Goal: Complete Application Form: Complete application form

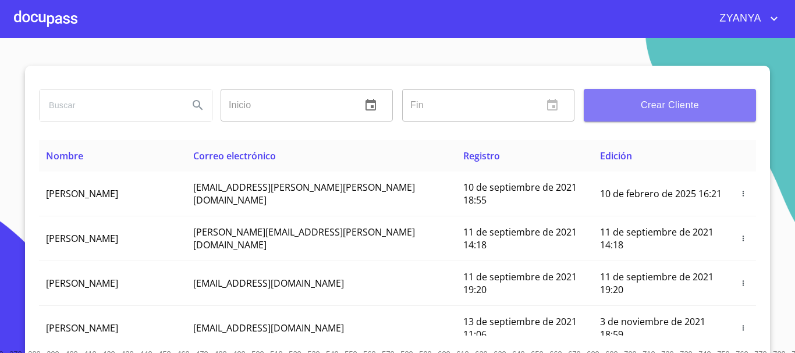
click at [668, 110] on span "Crear Cliente" at bounding box center [670, 105] width 154 height 16
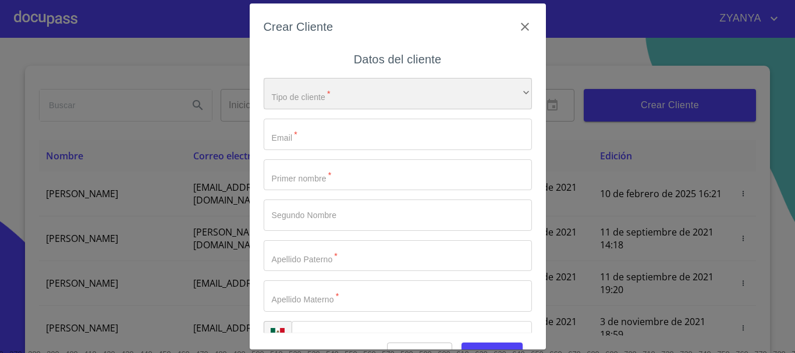
click at [394, 99] on div "​" at bounding box center [398, 93] width 268 height 31
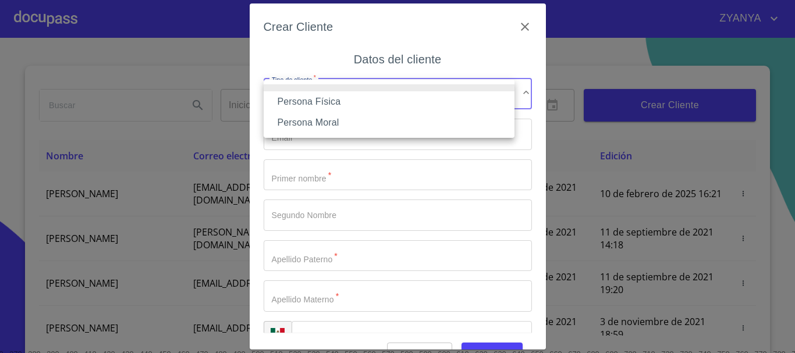
click at [379, 104] on li "Persona Física" at bounding box center [389, 101] width 251 height 21
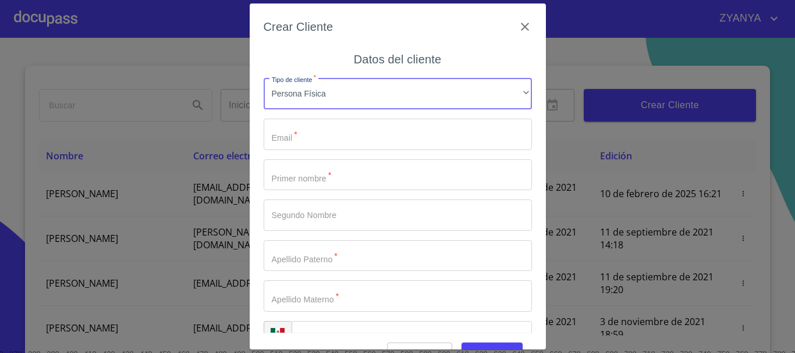
click at [365, 131] on input "Tipo de cliente   *" at bounding box center [398, 134] width 268 height 31
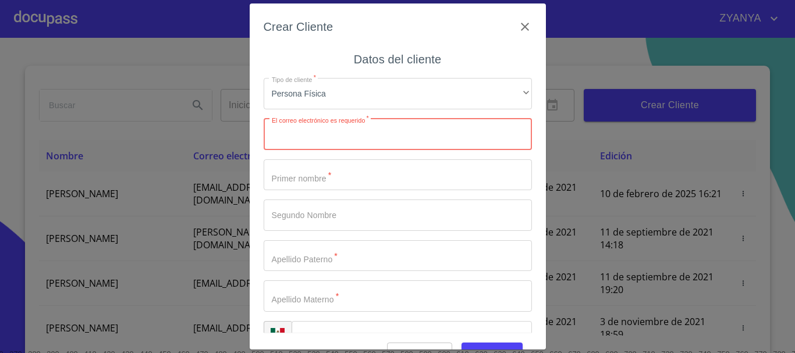
paste input "citla_alvarez98@hotmail.com"
type input "citla_alvarez98@hotmail.com"
click at [367, 166] on input "Tipo de cliente   *" at bounding box center [398, 175] width 268 height 31
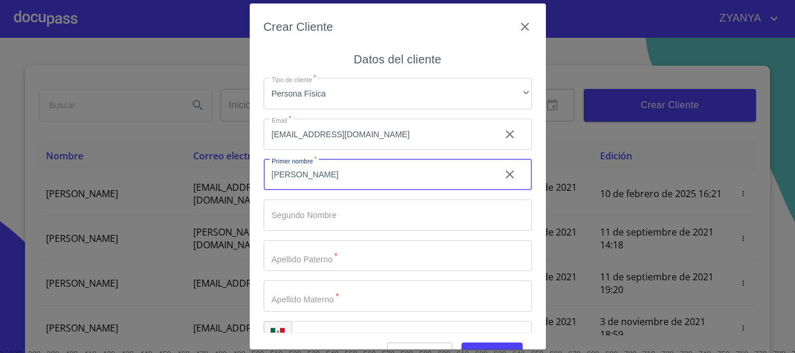
type input "[PERSON_NAME]"
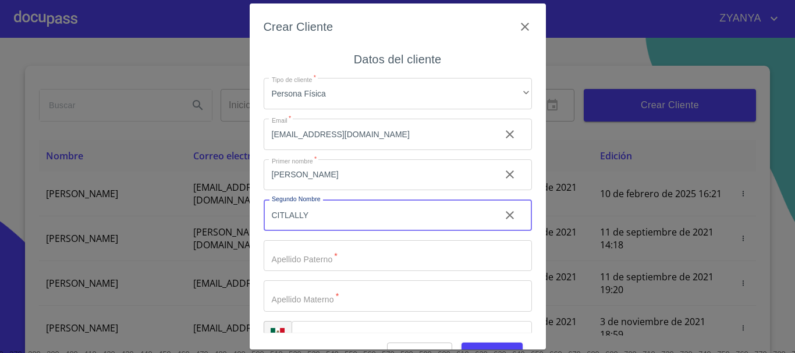
type input "CITLALLY"
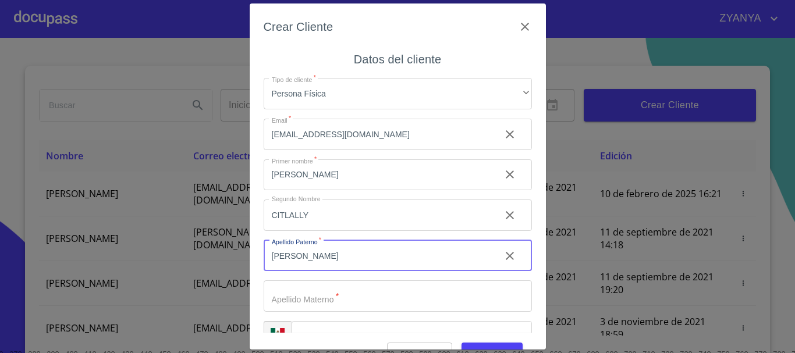
type input "[PERSON_NAME]"
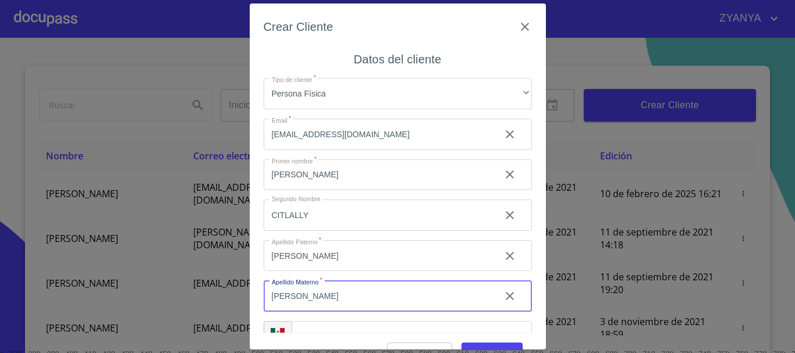
scroll to position [29, 0]
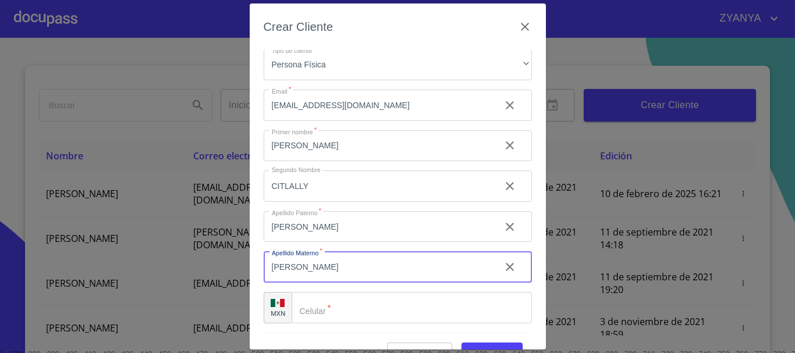
type input "[PERSON_NAME]"
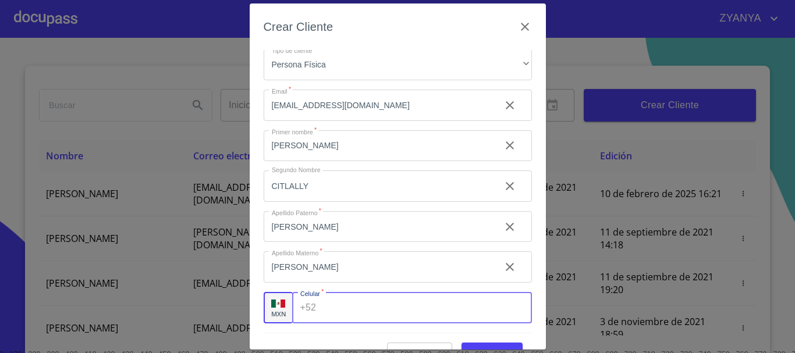
click at [332, 318] on input "Tipo de cliente   *" at bounding box center [426, 307] width 211 height 31
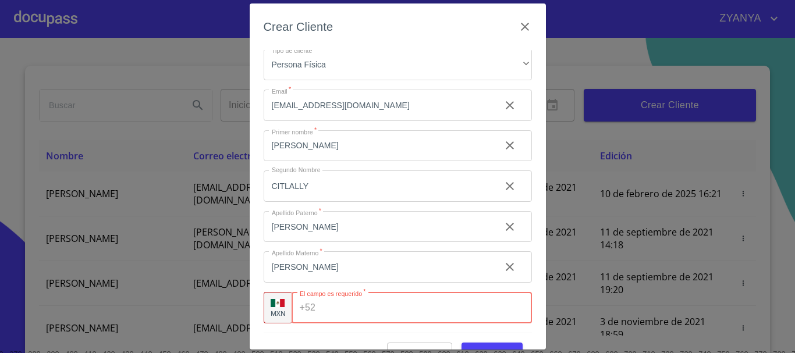
paste input "[PHONE_NUMBER]"
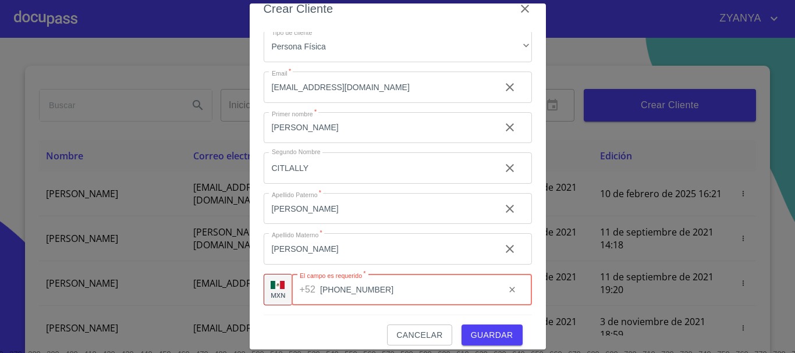
scroll to position [28, 0]
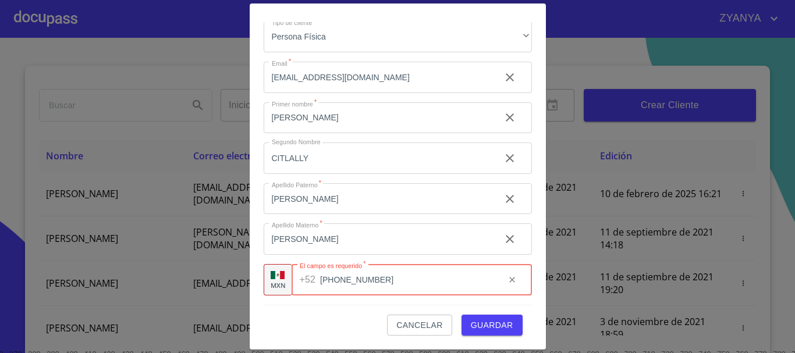
type input "[PHONE_NUMBER]"
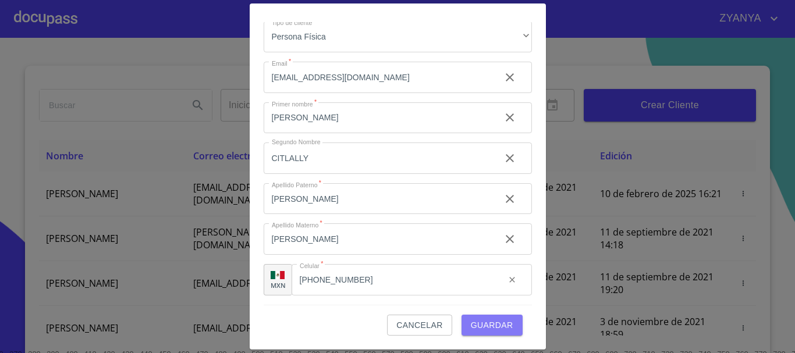
click at [483, 318] on span "Guardar" at bounding box center [492, 325] width 42 height 15
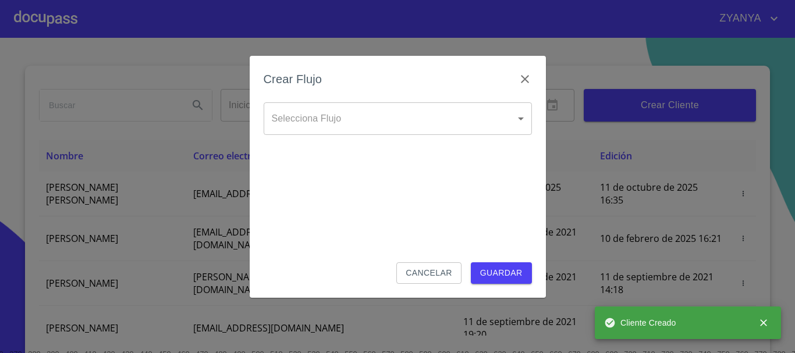
click at [406, 121] on body "ZYANYA Inicio ​ Fin ​ Crear Cliente Nombre Correo electrónico Registro Edición …" at bounding box center [397, 176] width 795 height 353
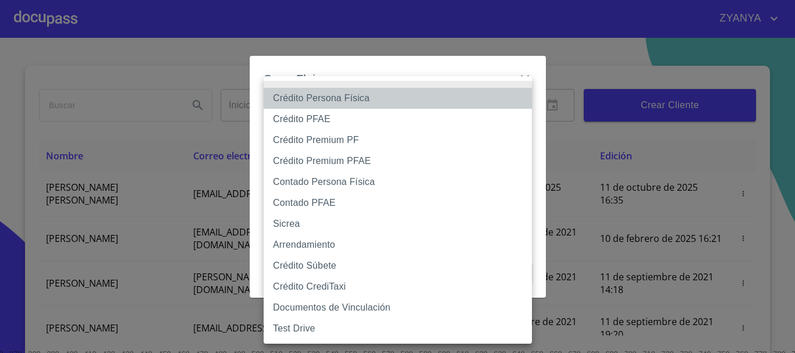
click at [401, 100] on li "Crédito Persona Física" at bounding box center [398, 98] width 268 height 21
type input "6009fb3c7d1714eb8809aa97"
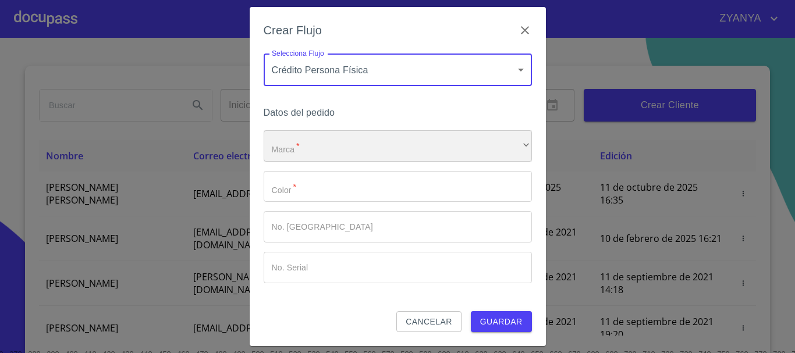
click at [382, 137] on div "​" at bounding box center [398, 145] width 268 height 31
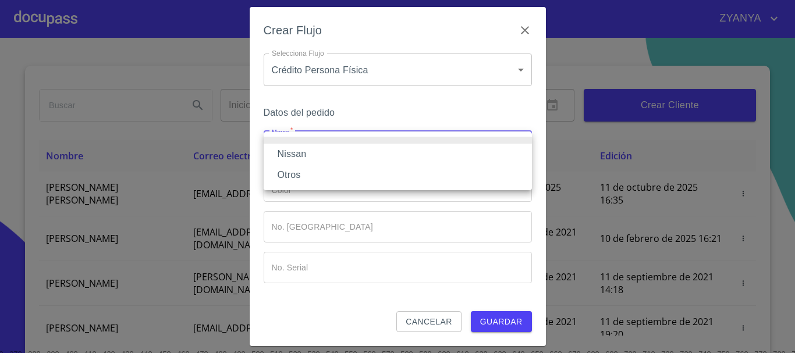
click at [347, 152] on li "Nissan" at bounding box center [398, 154] width 268 height 21
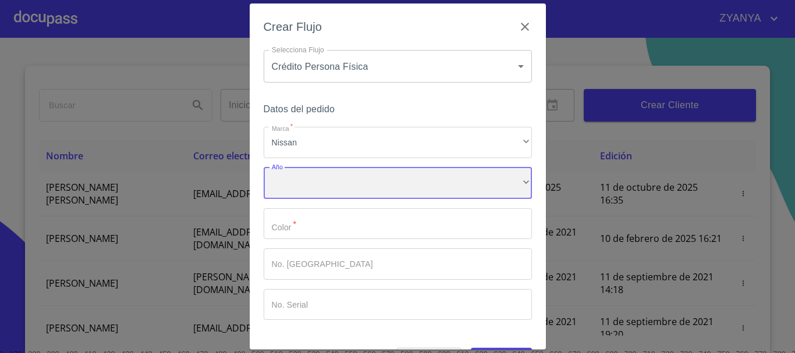
click at [343, 179] on div "​" at bounding box center [398, 183] width 268 height 31
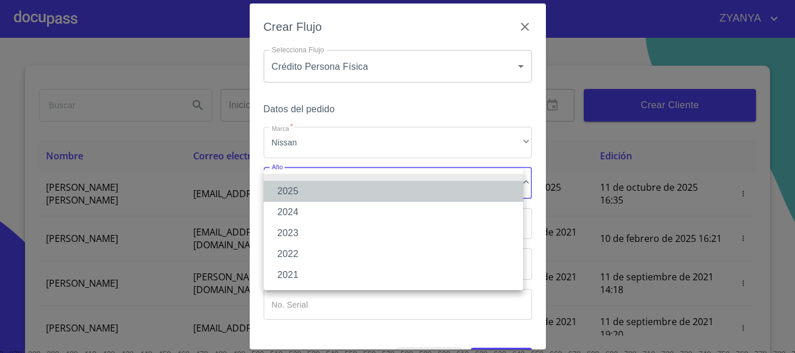
click at [335, 187] on li "2025" at bounding box center [394, 191] width 260 height 21
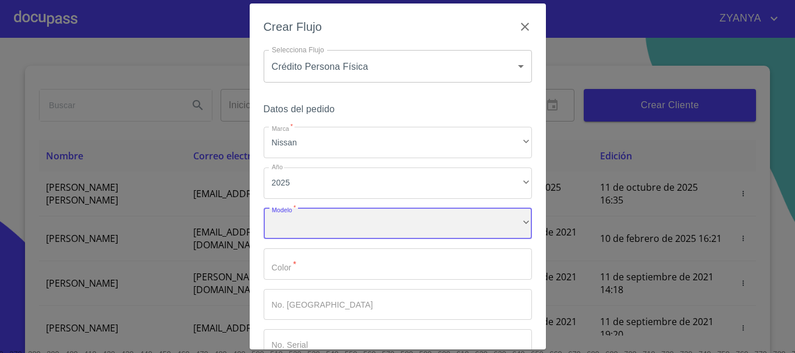
click at [351, 216] on div "​" at bounding box center [398, 223] width 268 height 31
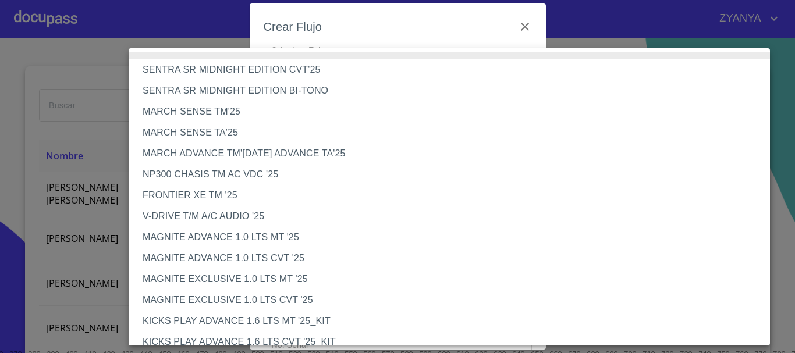
scroll to position [0, 0]
click at [207, 179] on li "NP300 CHASIS TM AC VDC '25" at bounding box center [454, 175] width 650 height 21
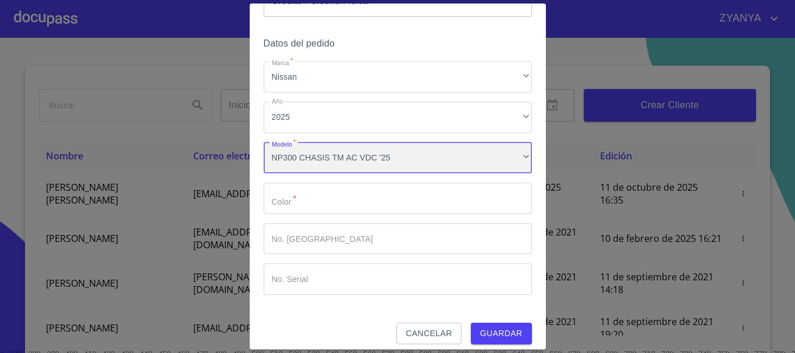
scroll to position [75, 0]
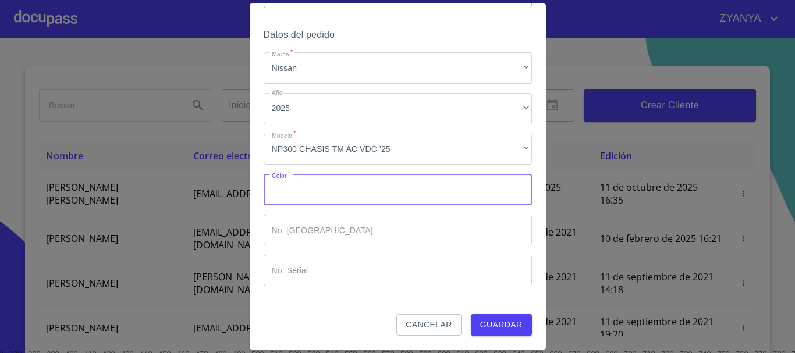
click at [334, 199] on input "Marca   *" at bounding box center [398, 189] width 268 height 31
type input "PLATA"
click at [488, 320] on span "Guardar" at bounding box center [501, 325] width 42 height 15
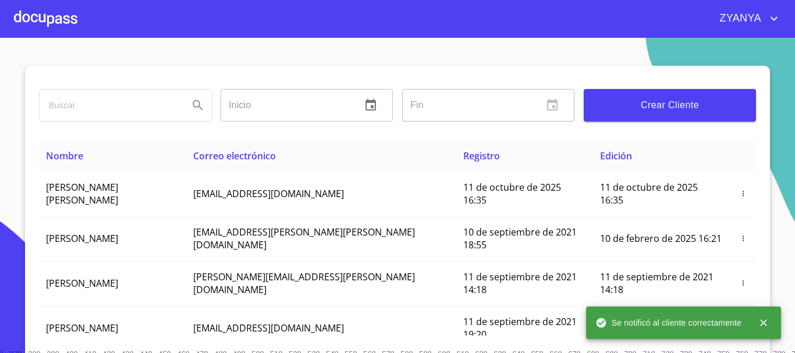
click at [45, 25] on div at bounding box center [45, 18] width 63 height 37
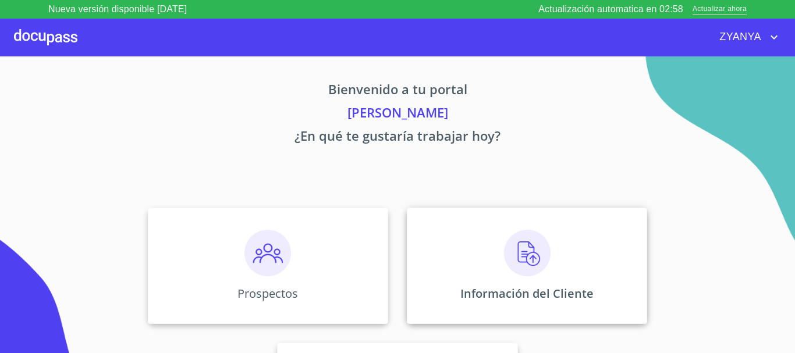
click at [524, 248] on img at bounding box center [527, 253] width 47 height 47
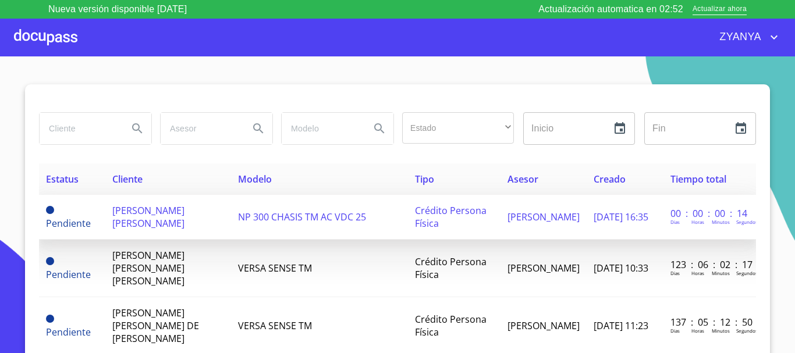
click at [133, 208] on span "[PERSON_NAME] [PERSON_NAME]" at bounding box center [148, 217] width 72 height 26
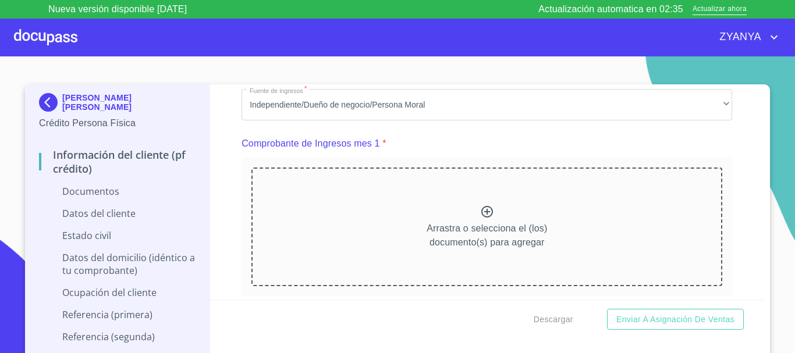
scroll to position [466, 0]
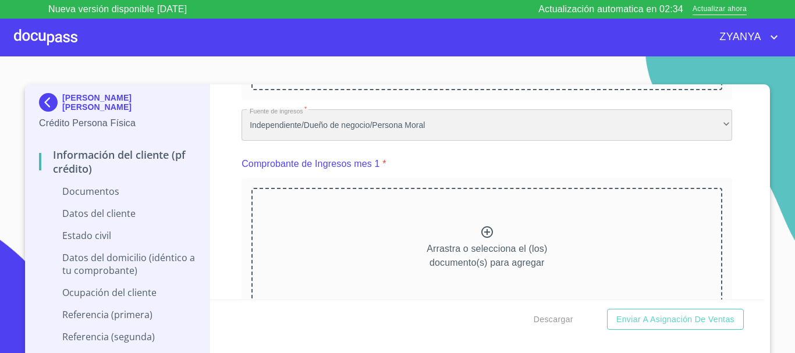
click at [378, 129] on div "Independiente/Dueño de negocio/Persona Moral" at bounding box center [487, 124] width 491 height 31
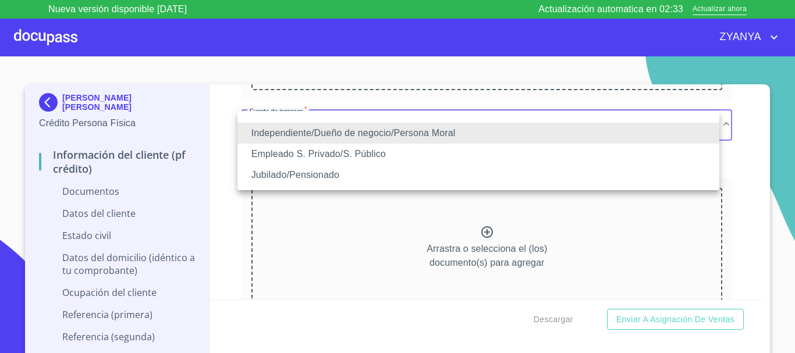
click at [375, 148] on li "Empleado S. Privado/S. Público" at bounding box center [479, 154] width 482 height 21
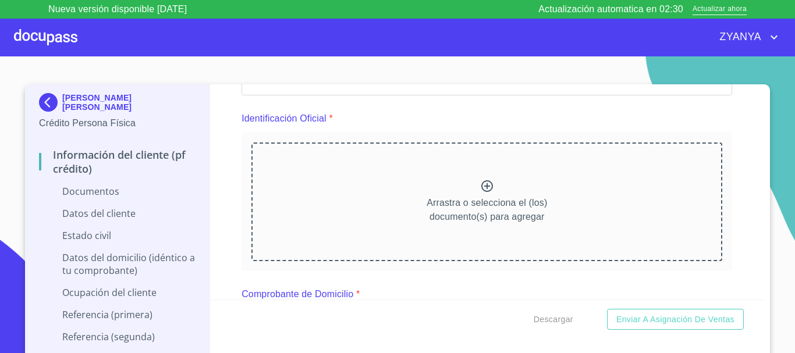
scroll to position [116, 0]
click at [473, 174] on div "Arrastra o selecciona el (los) documento(s) para agregar" at bounding box center [486, 204] width 471 height 119
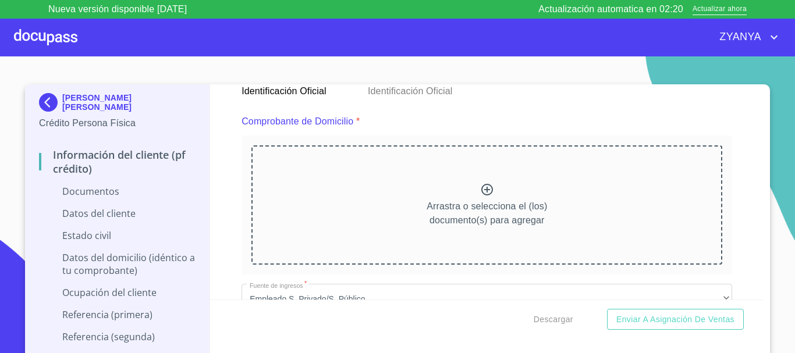
scroll to position [582, 0]
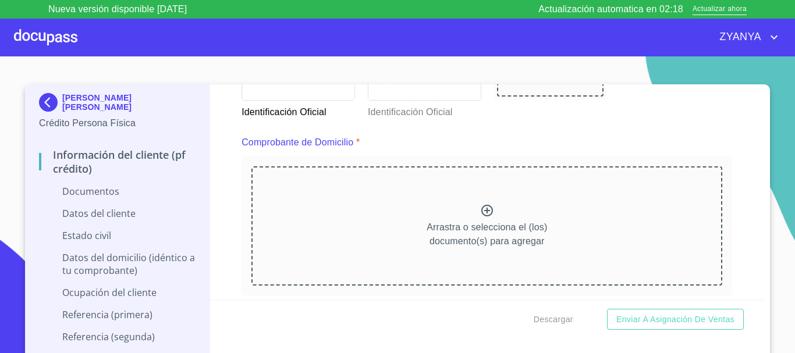
click at [480, 214] on icon at bounding box center [487, 211] width 14 height 14
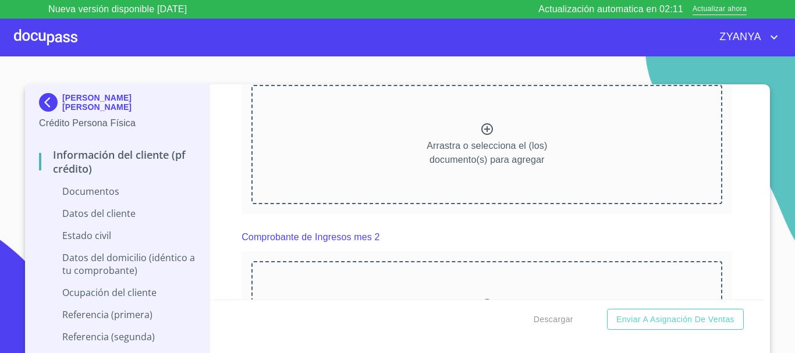
scroll to position [1164, 0]
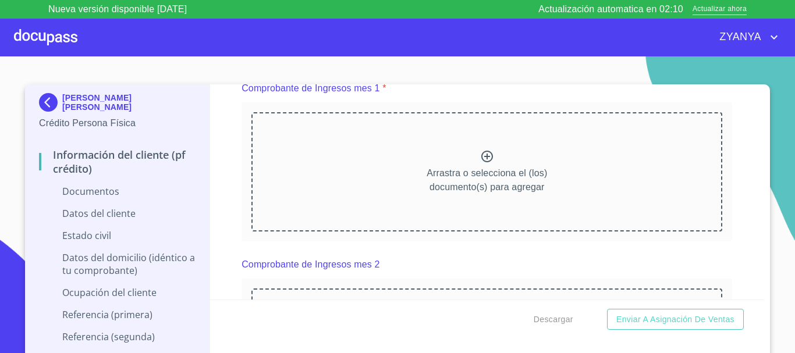
click at [488, 178] on div "Arrastra o selecciona el (los) documento(s) para agregar" at bounding box center [486, 171] width 471 height 119
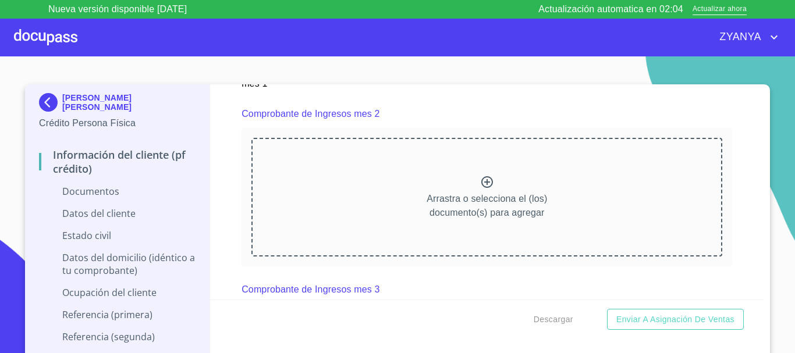
scroll to position [1630, 0]
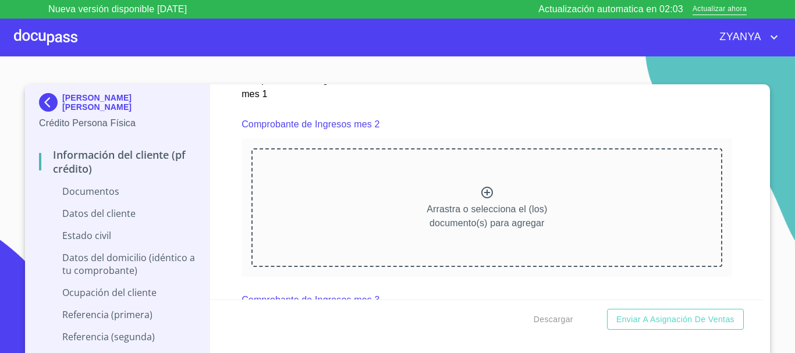
click at [480, 200] on icon at bounding box center [487, 193] width 14 height 14
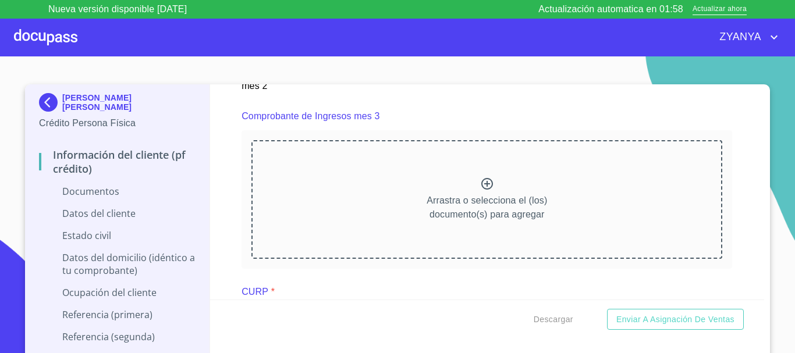
scroll to position [2154, 0]
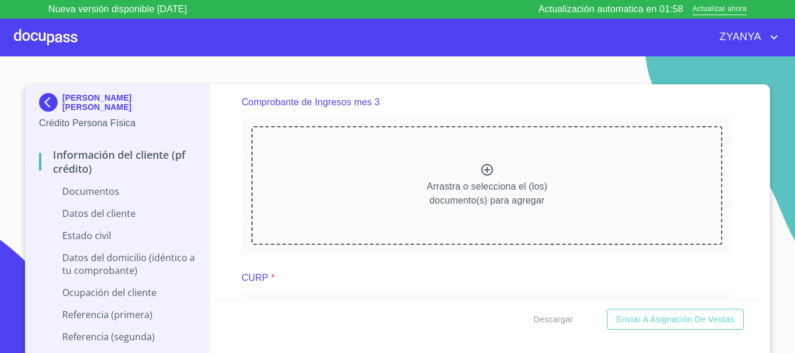
click at [485, 184] on div "Arrastra o selecciona el (los) documento(s) para agregar" at bounding box center [486, 185] width 471 height 119
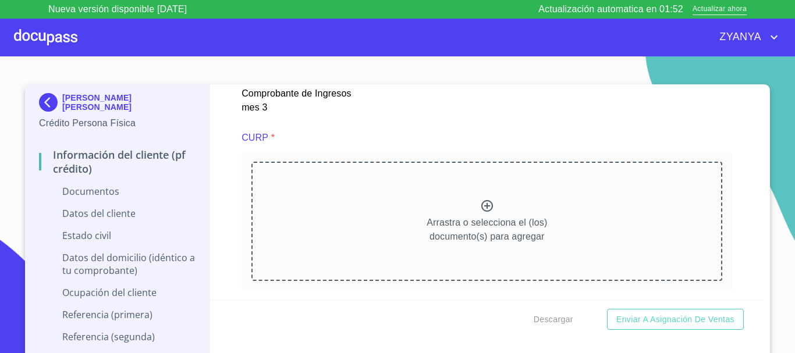
scroll to position [2678, 0]
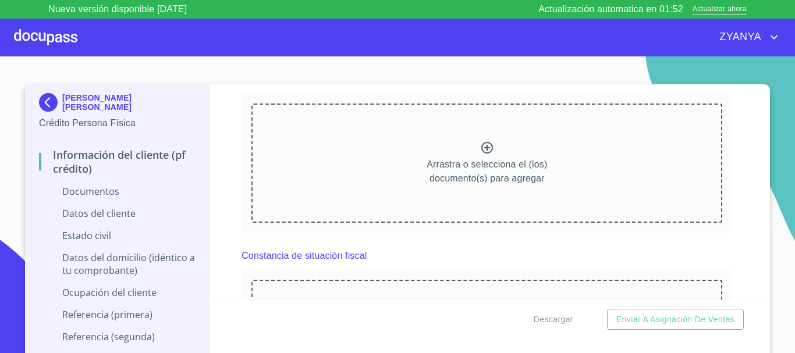
click at [524, 178] on p "Arrastra o selecciona el (los) documento(s) para agregar" at bounding box center [487, 172] width 121 height 28
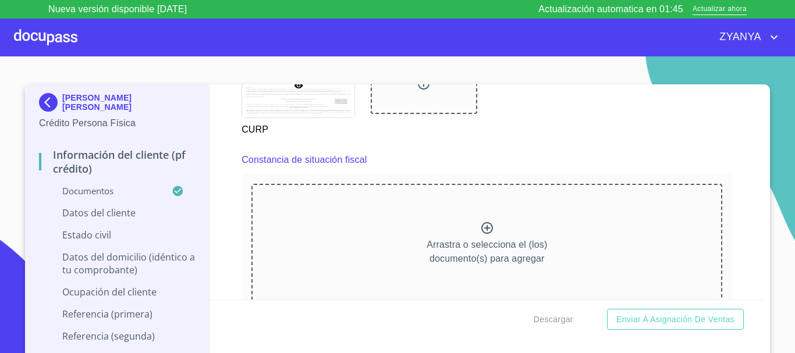
scroll to position [3143, 0]
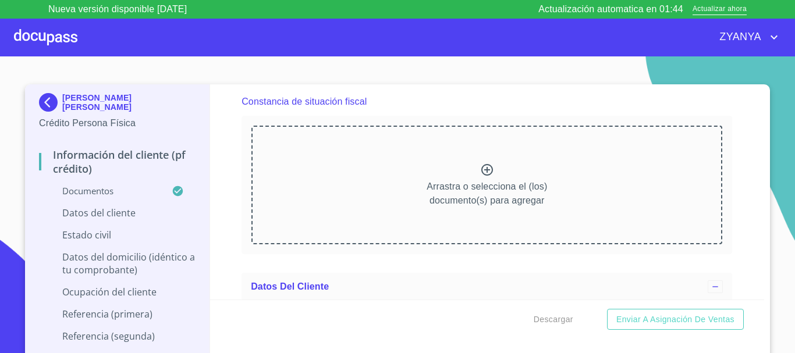
click at [456, 158] on div "Arrastra o selecciona el (los) documento(s) para agregar" at bounding box center [486, 185] width 471 height 119
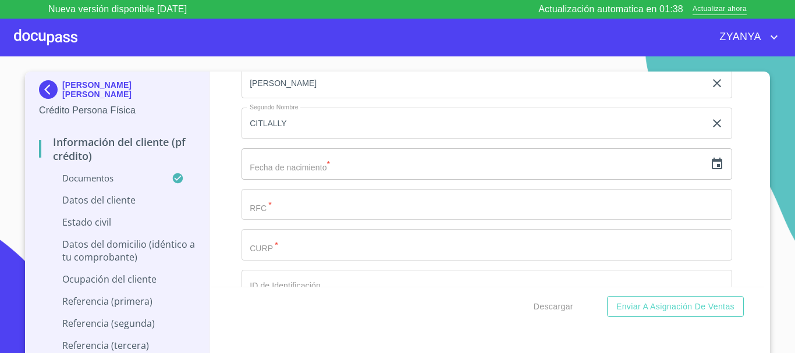
scroll to position [3784, 0]
click at [710, 168] on icon "button" at bounding box center [717, 161] width 14 height 14
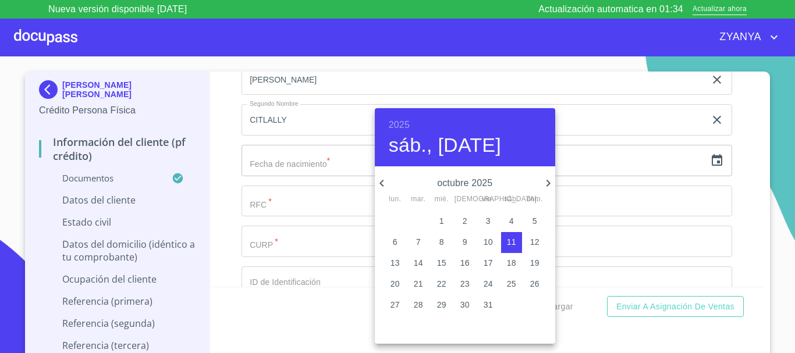
click at [406, 123] on h6 "2025" at bounding box center [399, 125] width 21 height 16
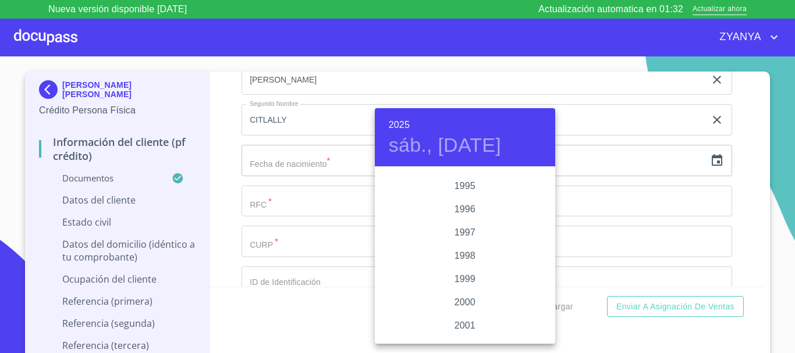
scroll to position [1618, 0]
click at [473, 259] on div "1998" at bounding box center [465, 261] width 180 height 23
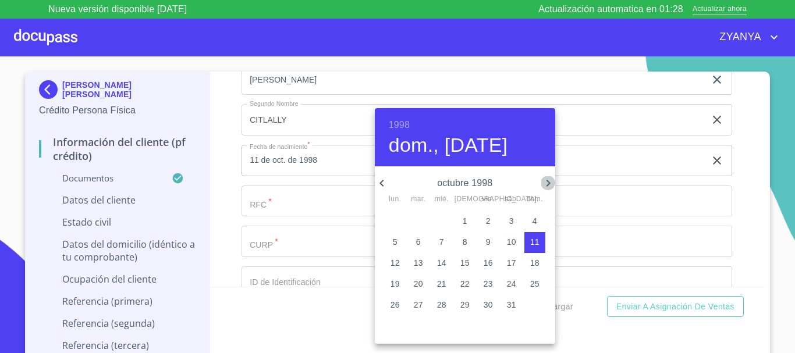
click at [547, 179] on icon "button" at bounding box center [548, 183] width 14 height 14
click at [491, 281] on p "20" at bounding box center [488, 284] width 9 height 12
type input "20 de nov. de 1998"
click at [332, 218] on div at bounding box center [397, 176] width 795 height 353
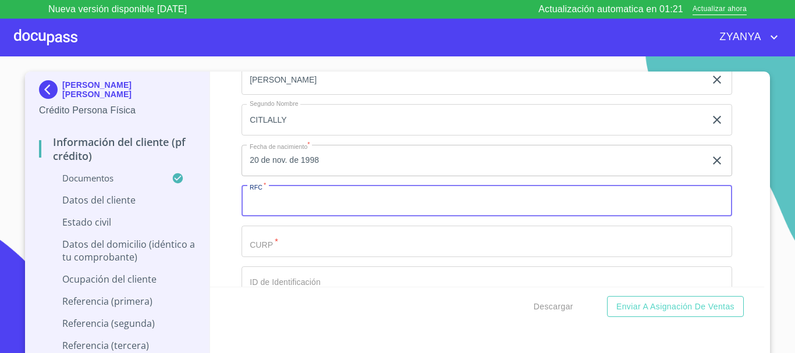
click at [327, 217] on input "Documento de identificación.   *" at bounding box center [487, 201] width 491 height 31
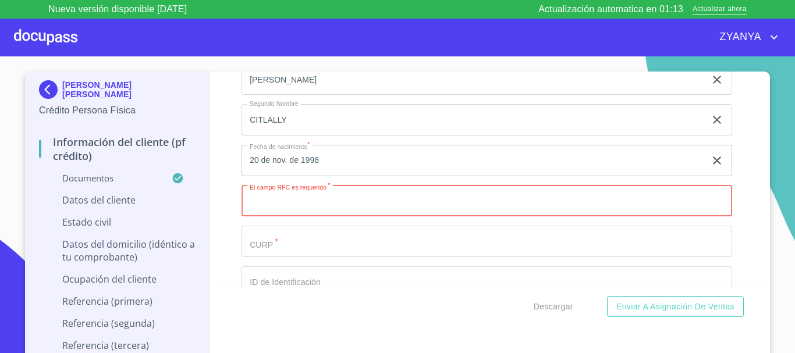
paste input "AAMD981120"
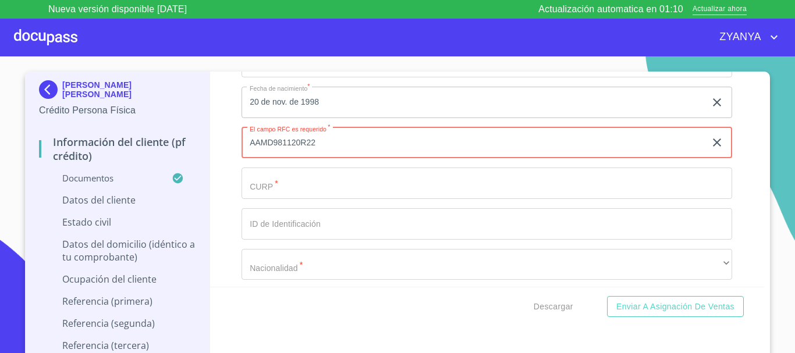
type input "AAMD981120R22"
click at [332, 196] on input "Documento de identificación.   *" at bounding box center [487, 183] width 491 height 31
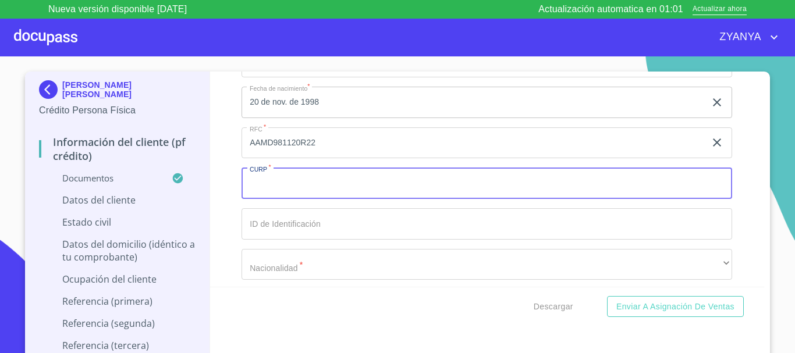
paste input "AAMD981120"
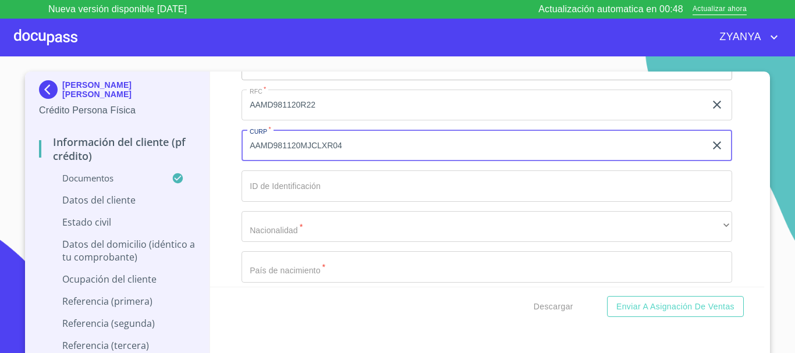
scroll to position [3900, 0]
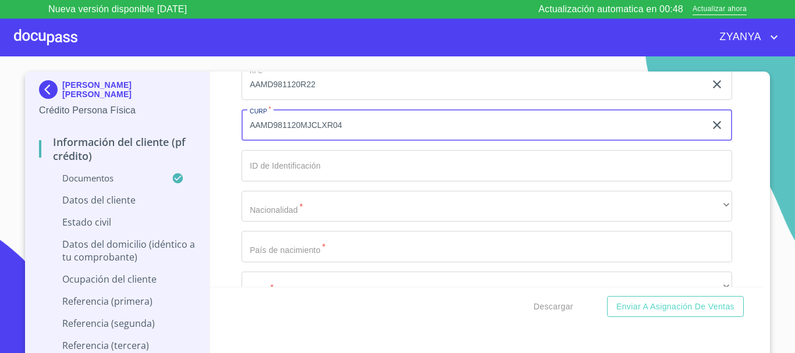
type input "AAMD981120MJCLXR04"
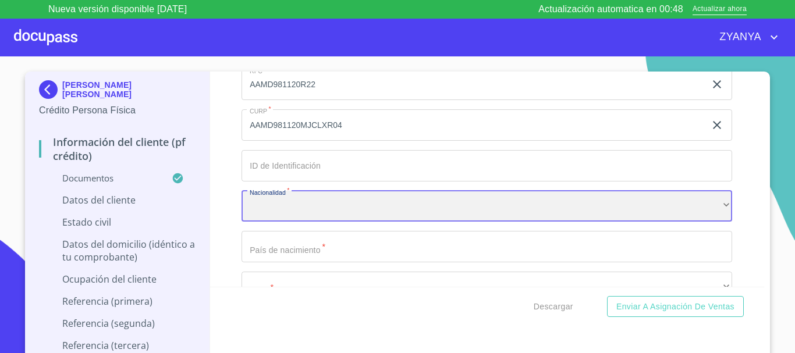
click at [324, 219] on div "​" at bounding box center [487, 206] width 491 height 31
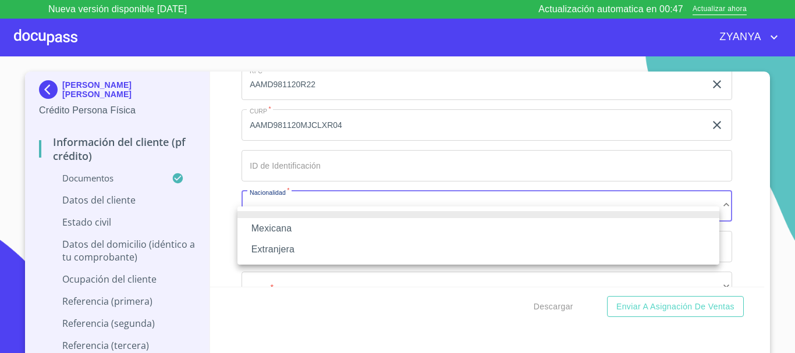
click at [324, 219] on li "Mexicana" at bounding box center [479, 228] width 482 height 21
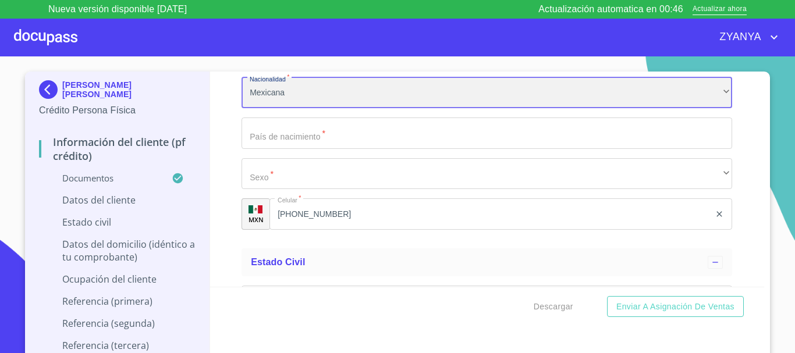
scroll to position [4017, 0]
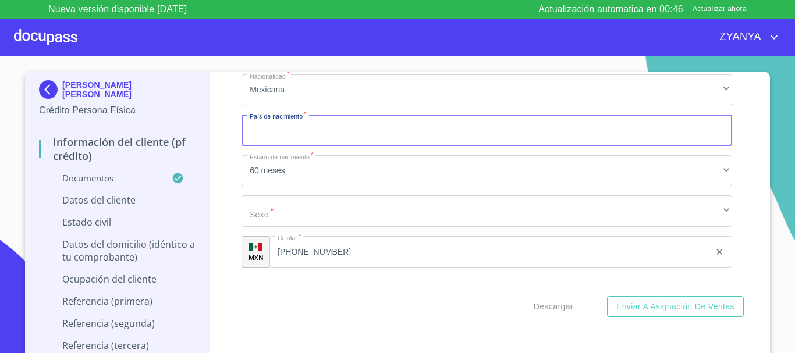
click at [325, 146] on input "Documento de identificación.   *" at bounding box center [487, 130] width 491 height 31
type input "[GEOGRAPHIC_DATA]"
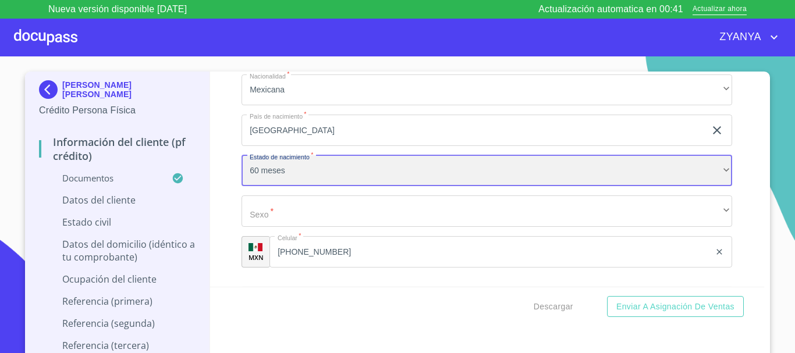
click at [349, 187] on div "60 meses" at bounding box center [487, 170] width 491 height 31
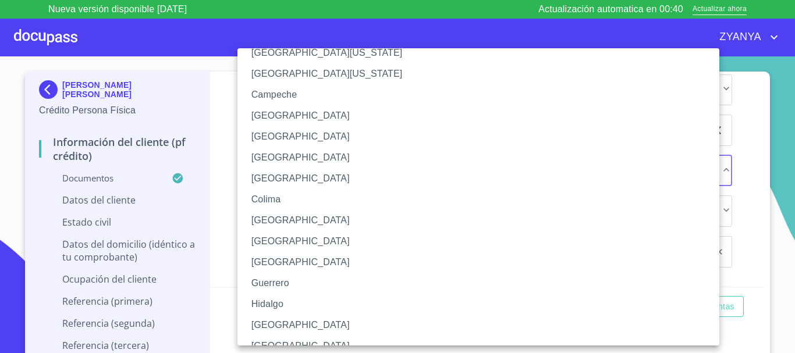
scroll to position [58, 0]
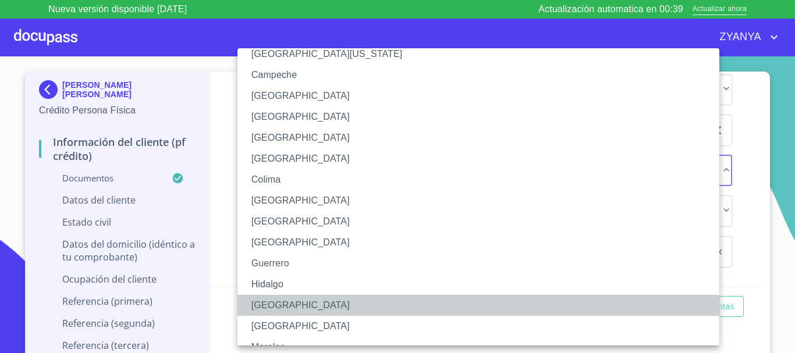
click at [290, 299] on li "[GEOGRAPHIC_DATA]" at bounding box center [483, 305] width 491 height 21
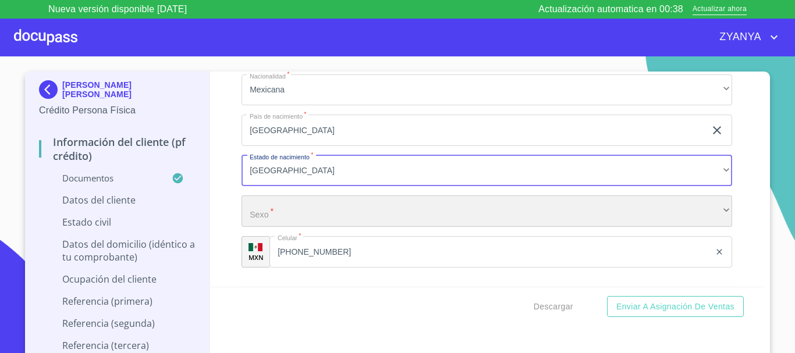
click at [310, 227] on div "​" at bounding box center [487, 211] width 491 height 31
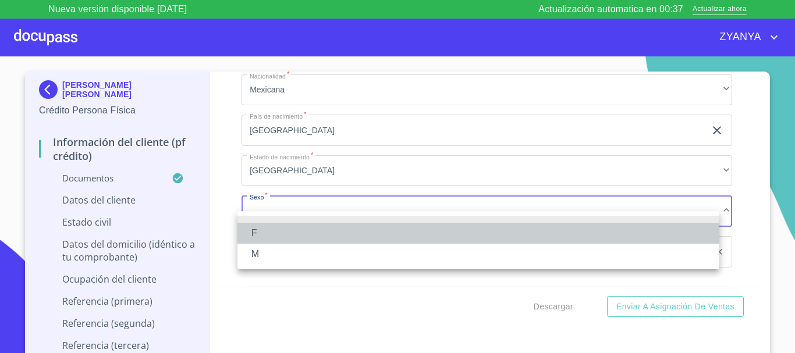
click at [310, 229] on li "F" at bounding box center [479, 233] width 482 height 21
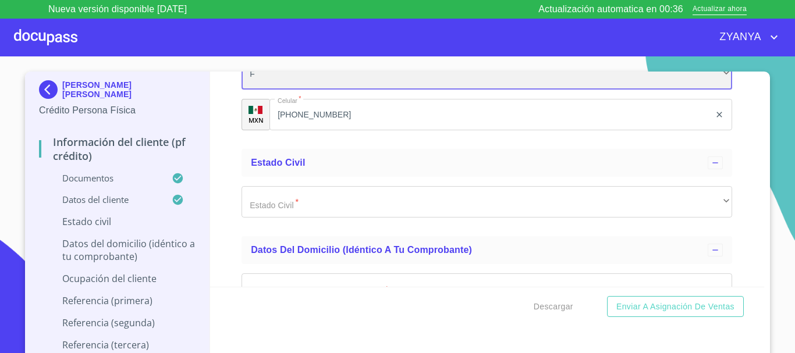
scroll to position [4191, 0]
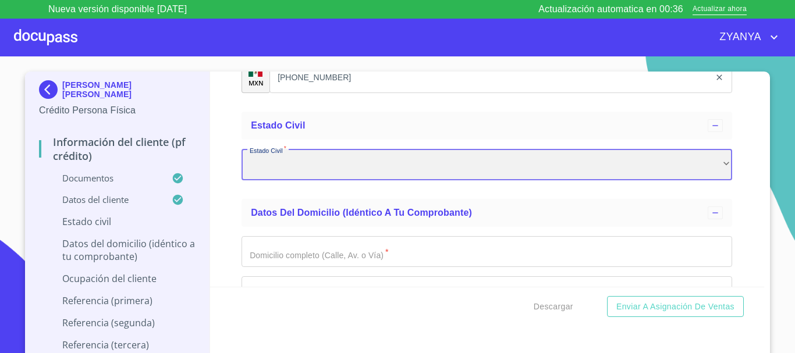
click at [334, 180] on div "​" at bounding box center [487, 164] width 491 height 31
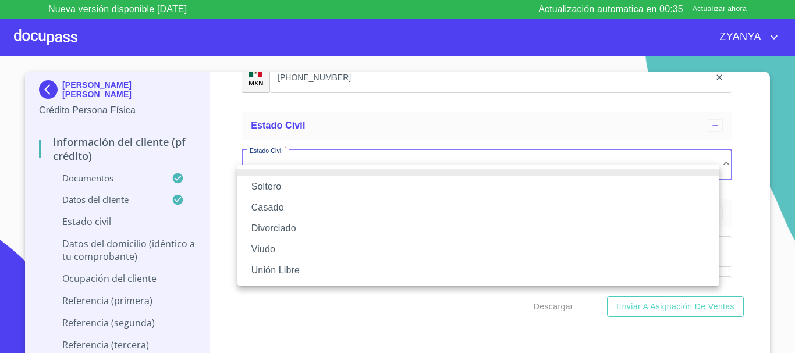
click at [332, 185] on li "Soltero" at bounding box center [479, 186] width 482 height 21
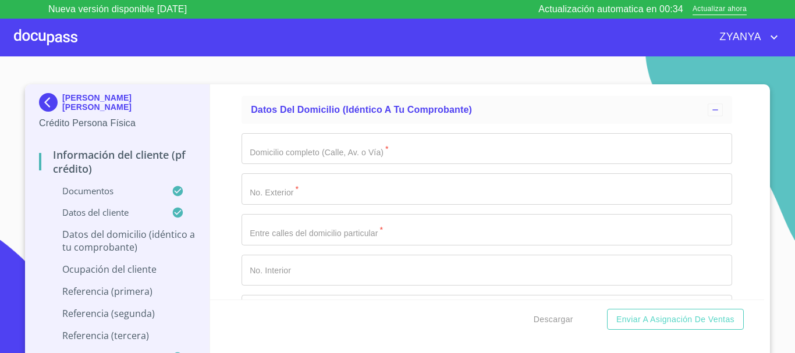
scroll to position [0, 0]
click at [362, 164] on input "Documento de identificación.   *" at bounding box center [487, 148] width 491 height 31
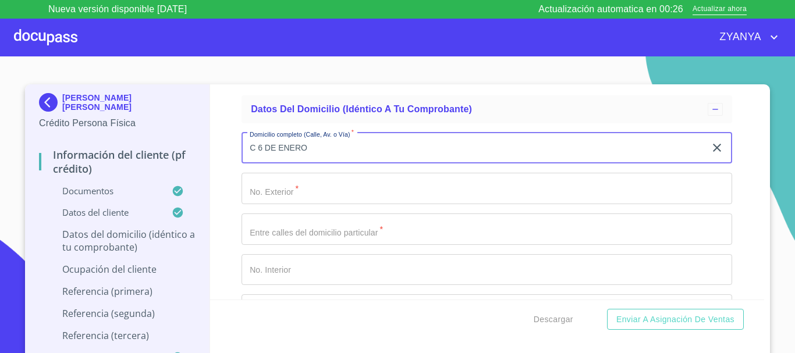
type input "C 6 DE ENERO"
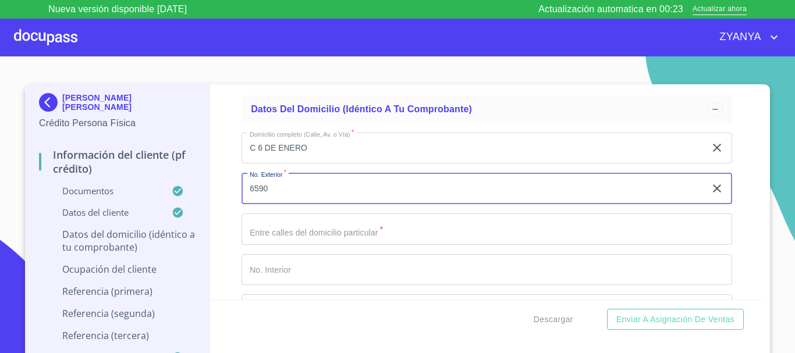
type input "6590"
click at [358, 242] on input "Documento de identificación.   *" at bounding box center [487, 229] width 491 height 31
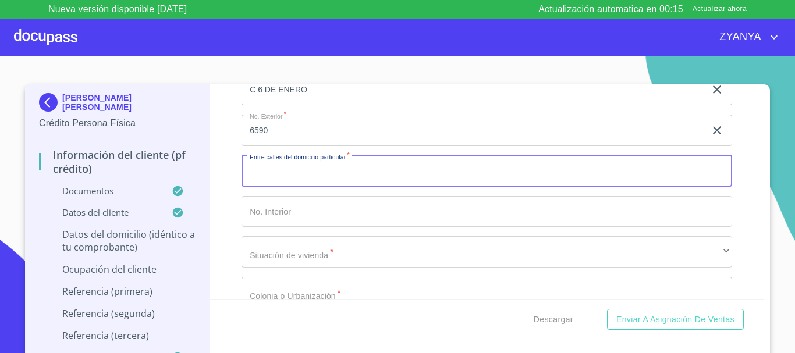
scroll to position [4424, 0]
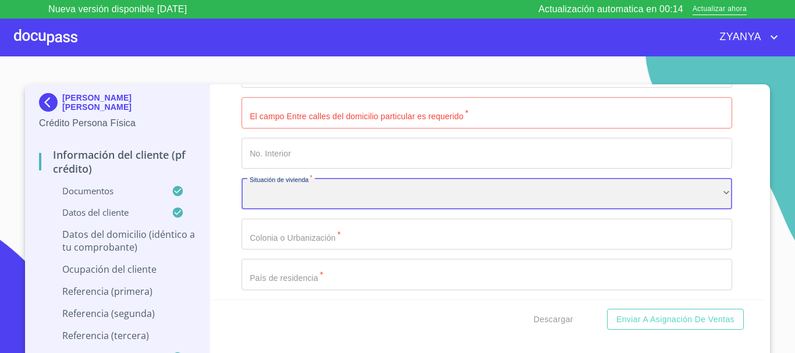
click at [326, 210] on div "​" at bounding box center [487, 193] width 491 height 31
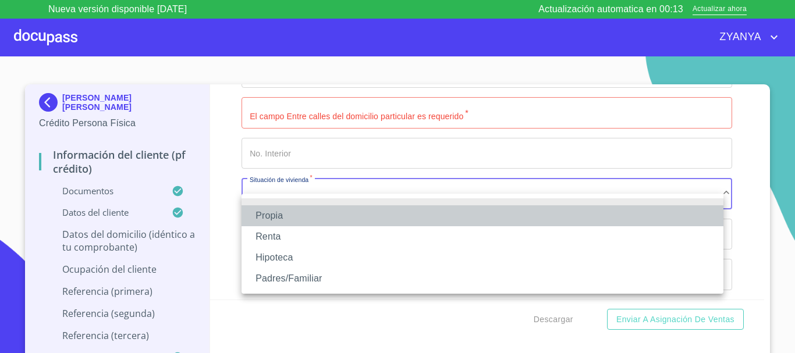
click at [326, 216] on li "Propia" at bounding box center [483, 215] width 482 height 21
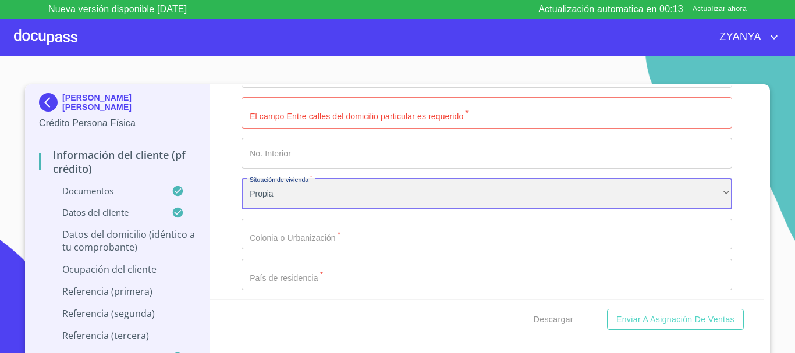
scroll to position [4482, 0]
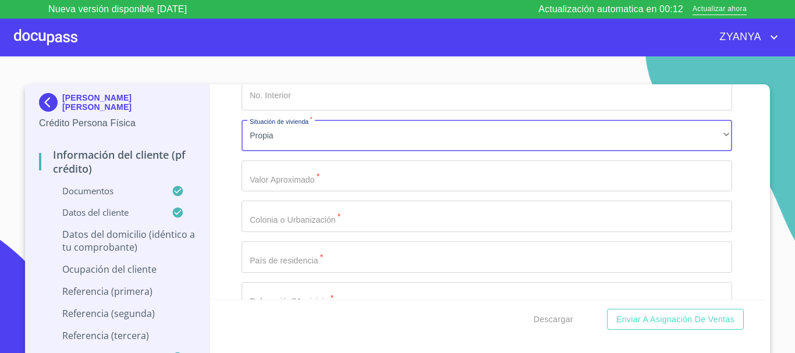
click at [322, 192] on input "Documento de identificación.   *" at bounding box center [487, 176] width 491 height 31
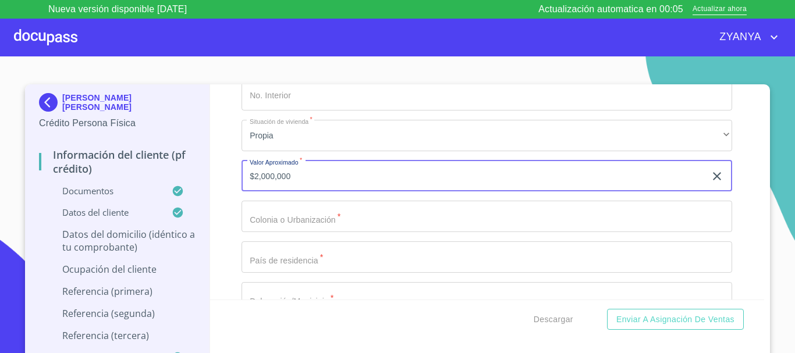
type input "$2,000,000"
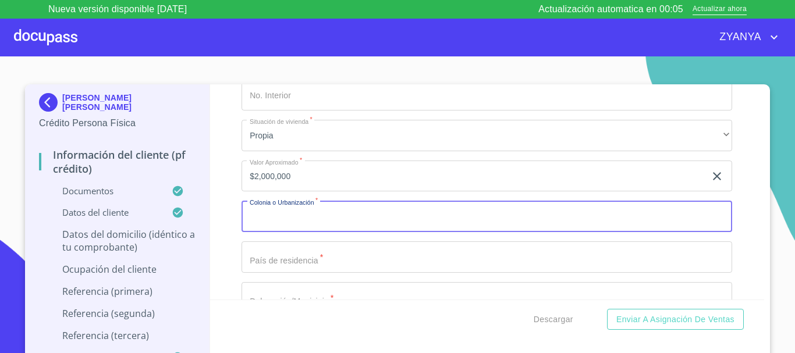
click at [313, 232] on input "Documento de identificación.   *" at bounding box center [487, 216] width 491 height 31
type input "LAS PI"
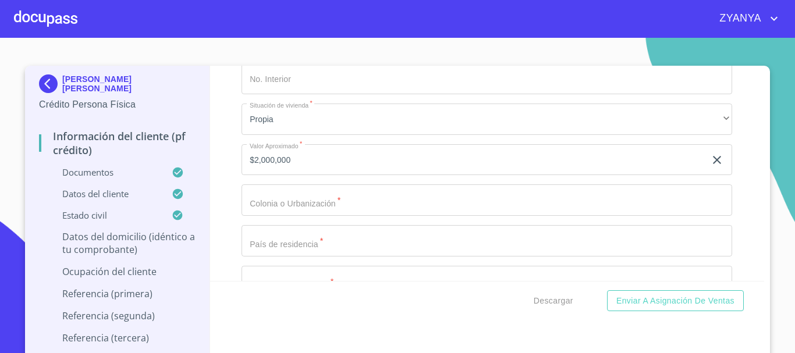
scroll to position [4482, 0]
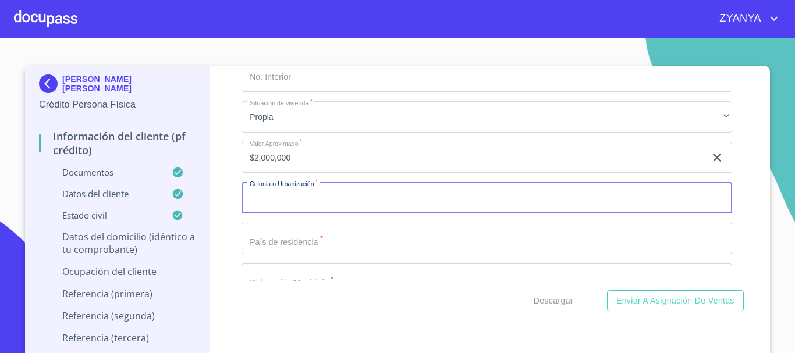
click at [312, 212] on input "Documento de identificación.   *" at bounding box center [487, 197] width 491 height 31
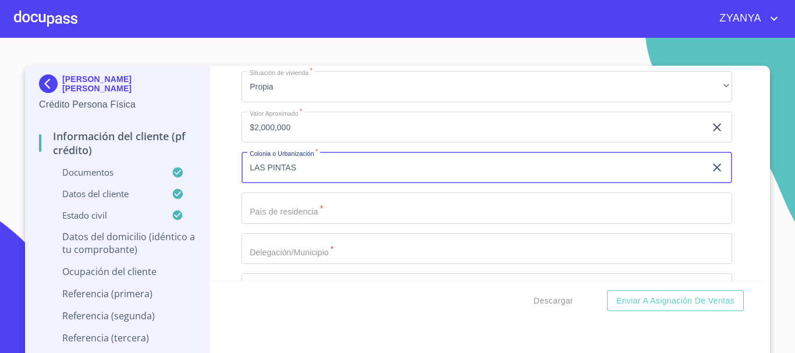
scroll to position [4541, 0]
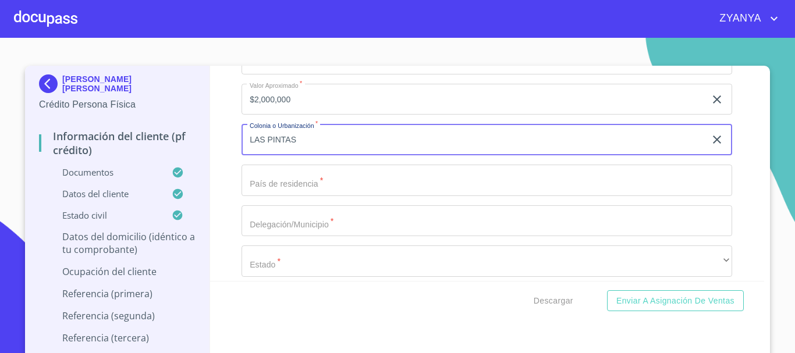
type input "LAS PINTAS"
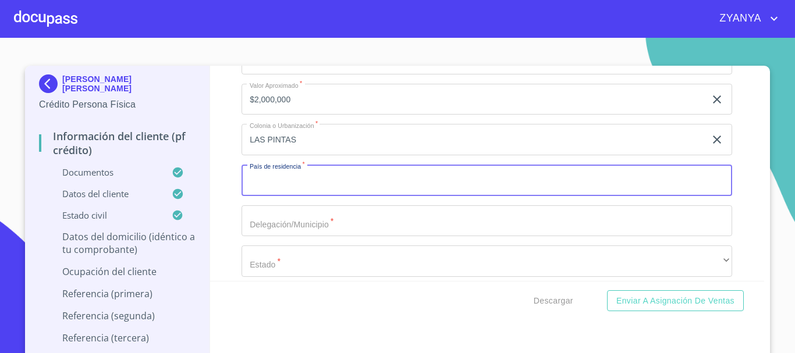
click at [311, 196] on input "Documento de identificación.   *" at bounding box center [487, 180] width 491 height 31
type input "[GEOGRAPHIC_DATA]"
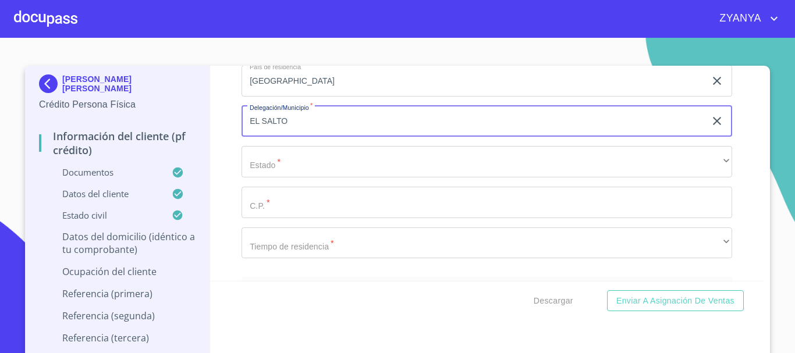
scroll to position [4657, 0]
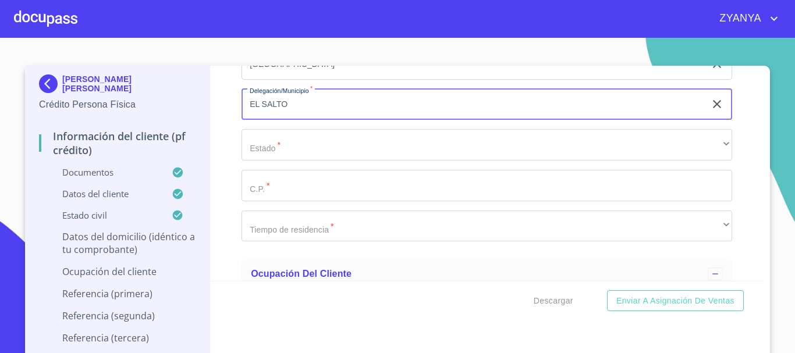
type input "EL SALTO"
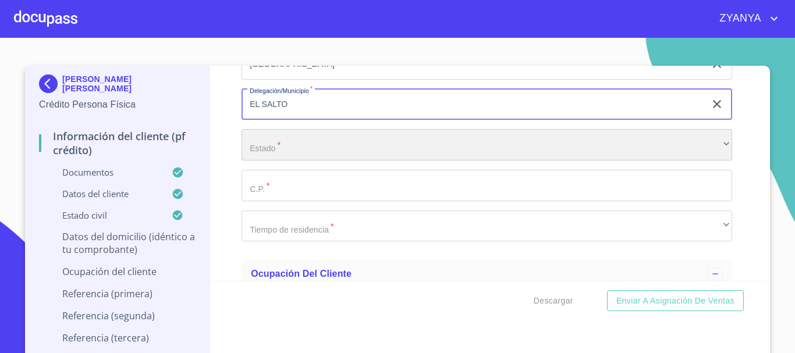
click at [313, 160] on div "​" at bounding box center [487, 144] width 491 height 31
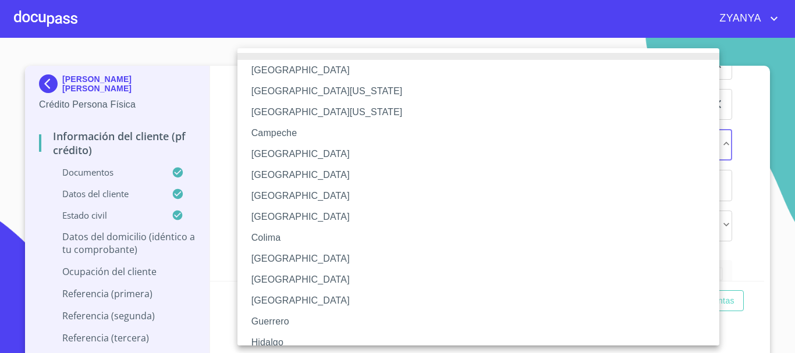
scroll to position [58, 0]
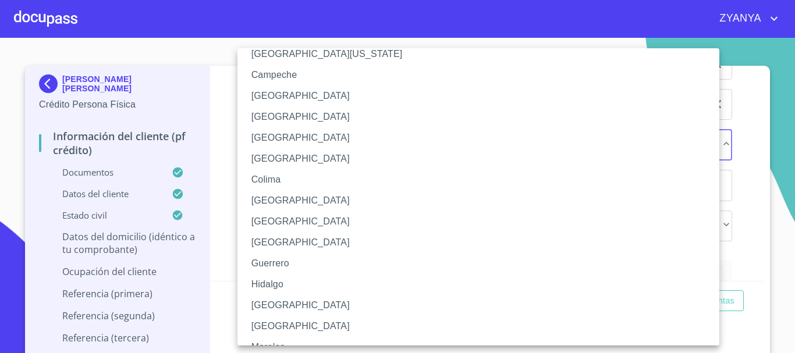
click at [310, 301] on li "[GEOGRAPHIC_DATA]" at bounding box center [483, 305] width 491 height 21
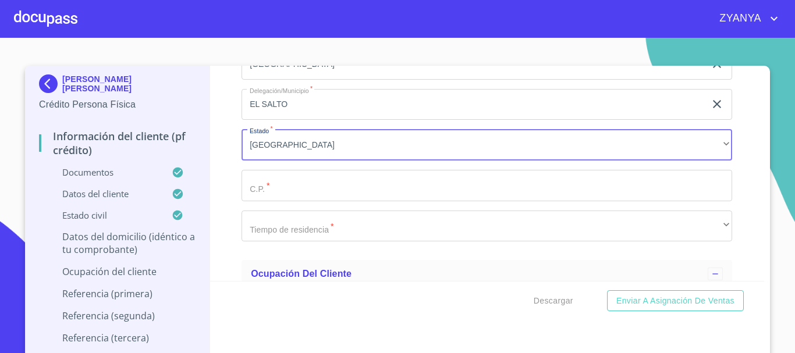
click at [343, 201] on input "Documento de identificación.   *" at bounding box center [487, 185] width 491 height 31
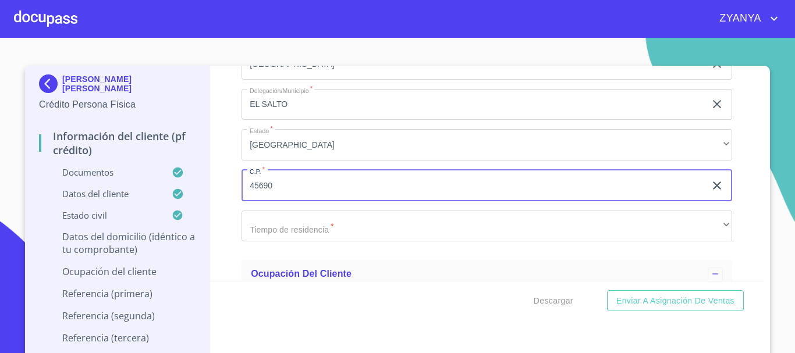
type input "45690"
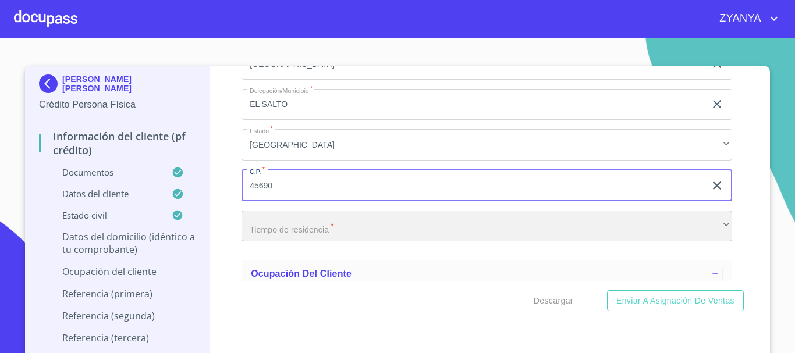
click at [353, 242] on div "​" at bounding box center [487, 226] width 491 height 31
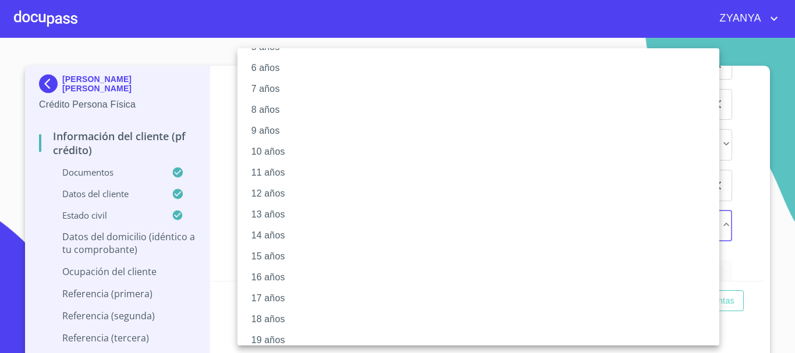
scroll to position [159, 0]
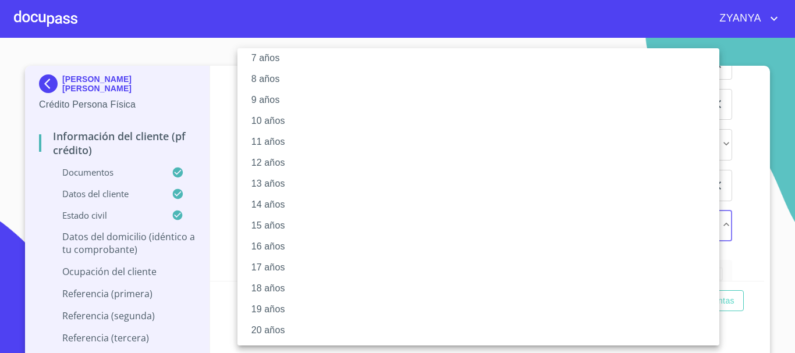
click at [292, 321] on li "20 años" at bounding box center [483, 330] width 491 height 21
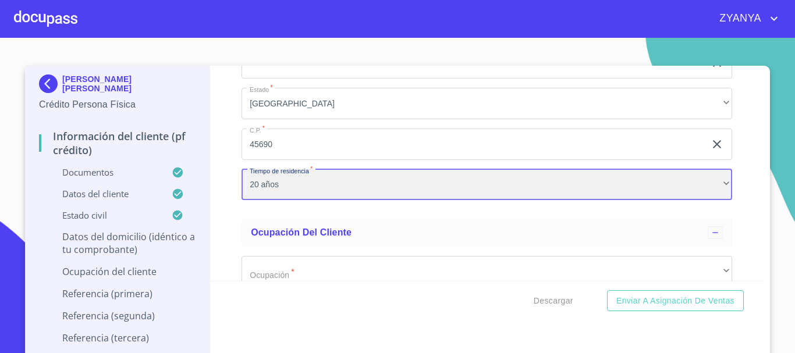
scroll to position [4773, 0]
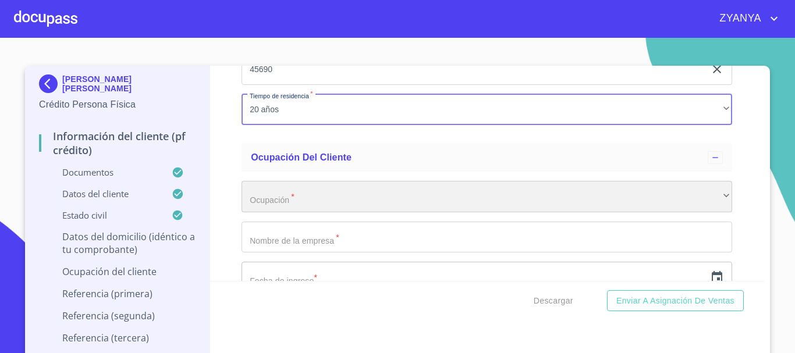
click at [316, 206] on div "​" at bounding box center [487, 196] width 491 height 31
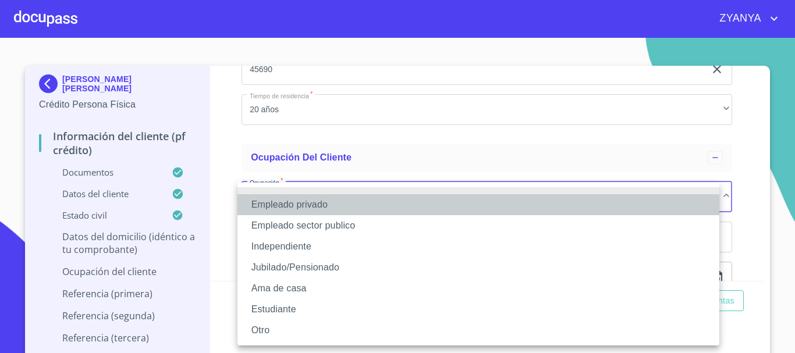
click at [318, 206] on li "Empleado privado" at bounding box center [479, 204] width 482 height 21
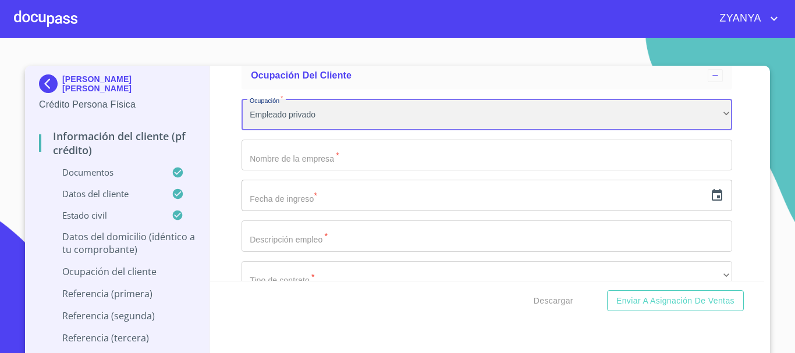
scroll to position [4890, 0]
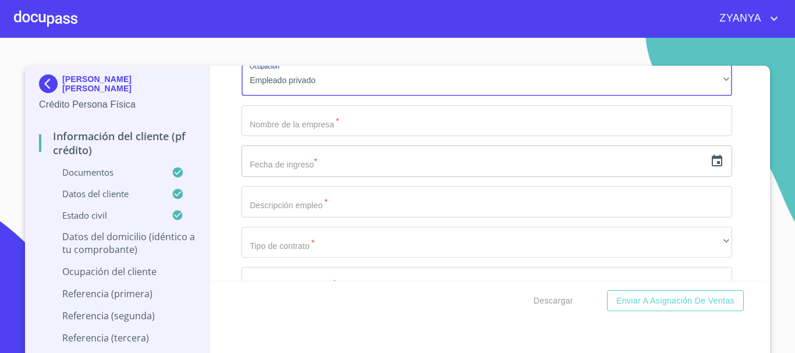
click at [338, 137] on input "Documento de identificación.   *" at bounding box center [487, 120] width 491 height 31
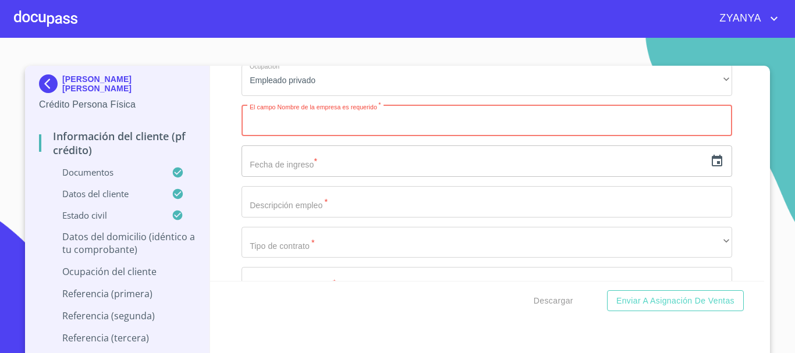
paste input "[PERSON_NAME] SYMOURE [PERSON_NAME]"
type input "[PERSON_NAME] SYMOURE [PERSON_NAME]"
click at [712, 166] on icon "button" at bounding box center [717, 161] width 10 height 12
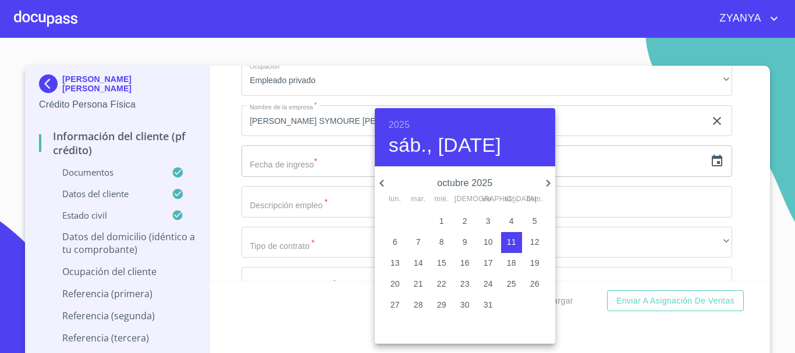
click at [403, 121] on h6 "2025" at bounding box center [399, 125] width 21 height 16
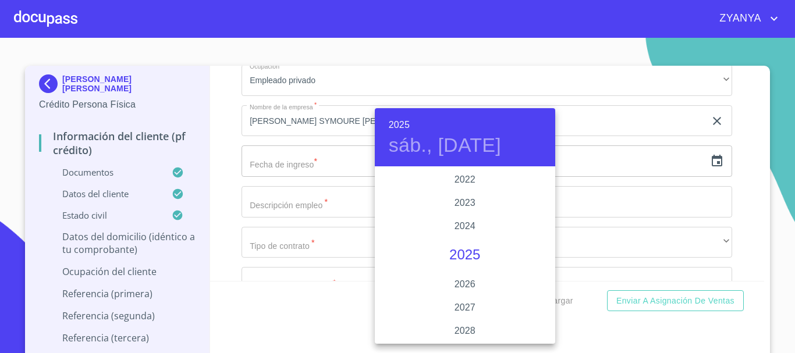
scroll to position [2200, 0]
click at [465, 214] on div "2021" at bounding box center [465, 214] width 180 height 23
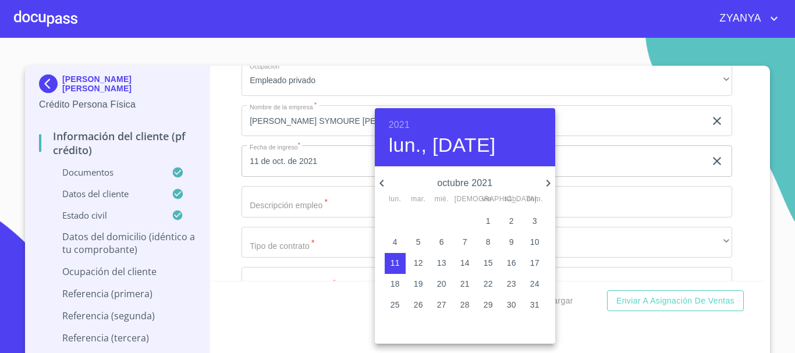
click at [387, 185] on icon "button" at bounding box center [382, 183] width 14 height 14
click at [530, 236] on button "12" at bounding box center [534, 242] width 21 height 21
type input "12 de sep. de 2021"
click at [329, 216] on div at bounding box center [397, 176] width 795 height 353
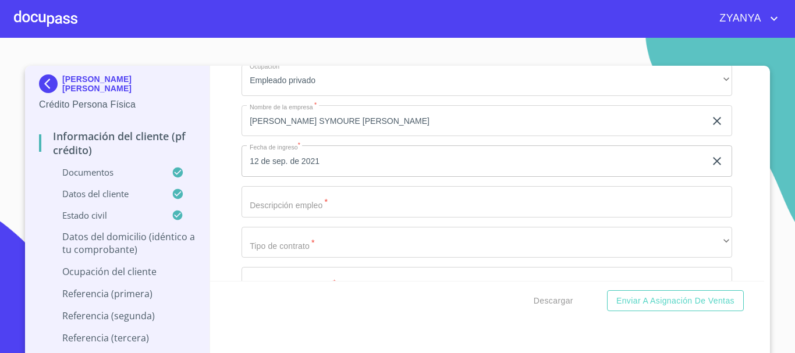
click at [329, 216] on input "Documento de identificación.   *" at bounding box center [487, 201] width 491 height 31
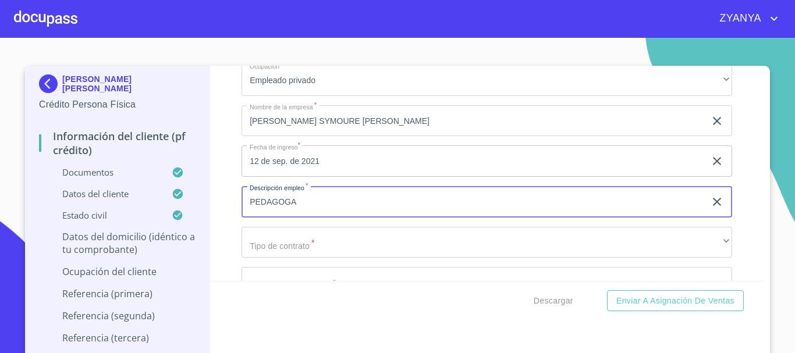
type input "PEDAGOGA"
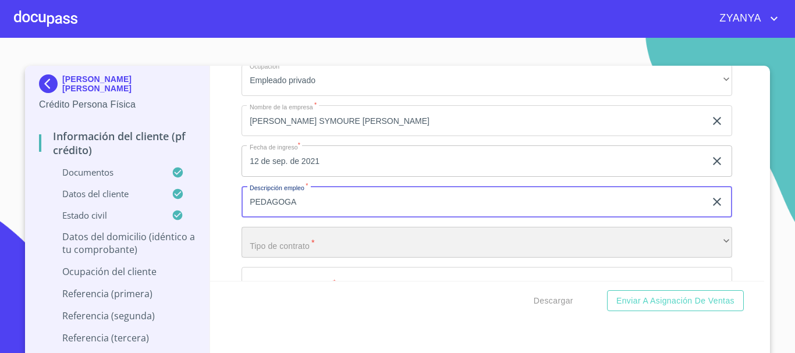
click at [339, 251] on div "​" at bounding box center [487, 242] width 491 height 31
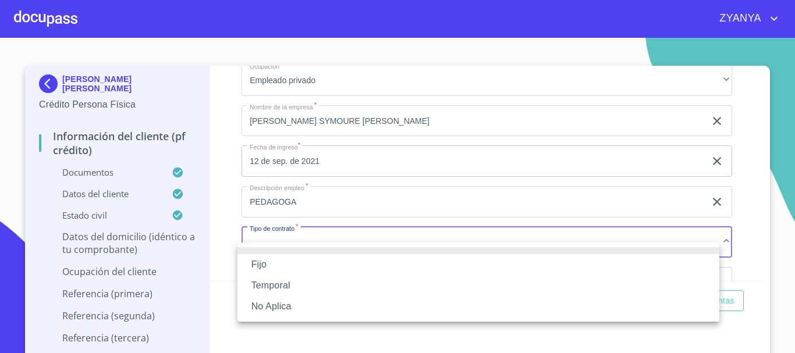
click at [329, 261] on li "Fijo" at bounding box center [479, 264] width 482 height 21
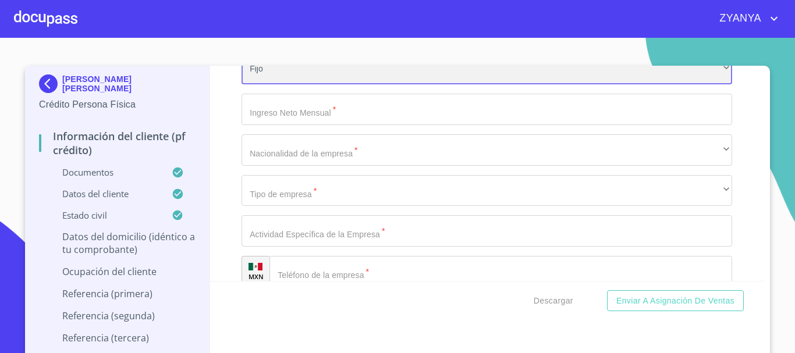
scroll to position [5065, 0]
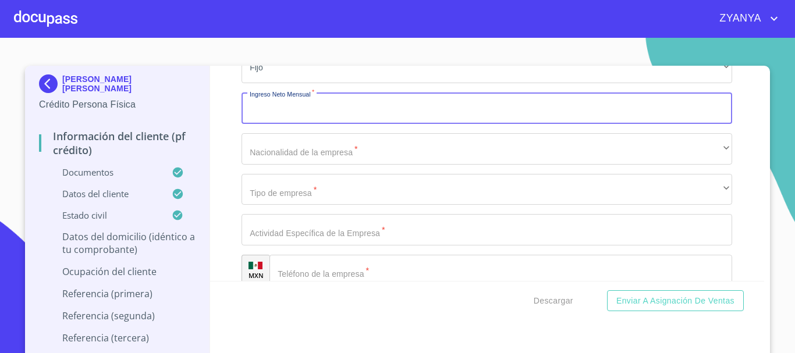
click at [329, 123] on input "Documento de identificación.   *" at bounding box center [487, 108] width 491 height 31
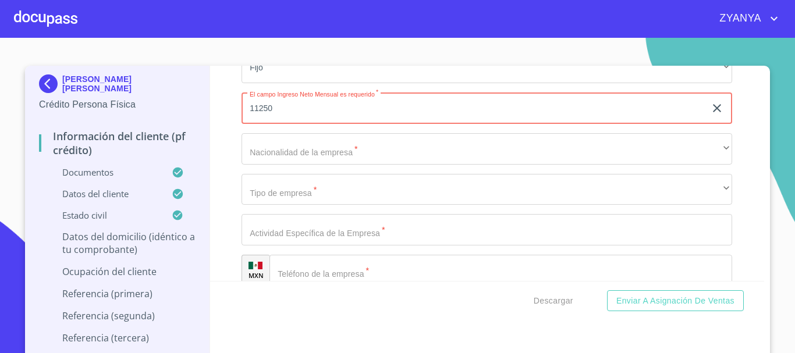
type input "11250"
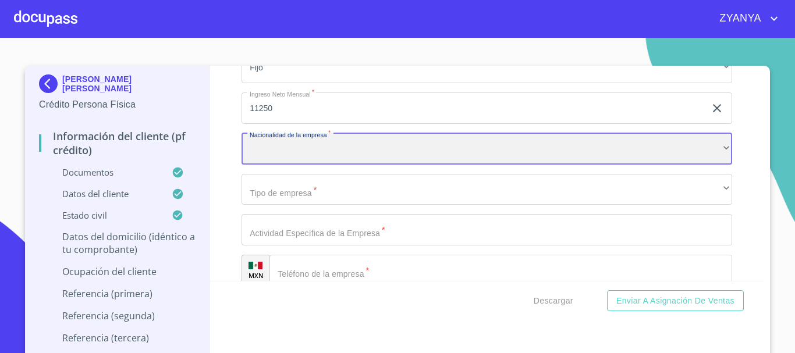
click at [325, 165] on div "​" at bounding box center [487, 148] width 491 height 31
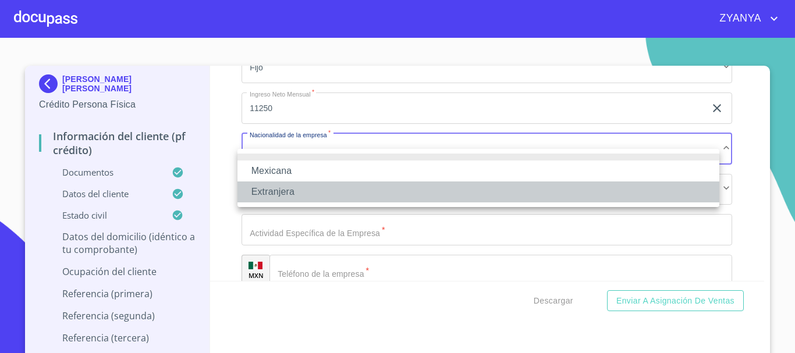
click at [313, 194] on li "Extranjera" at bounding box center [479, 192] width 482 height 21
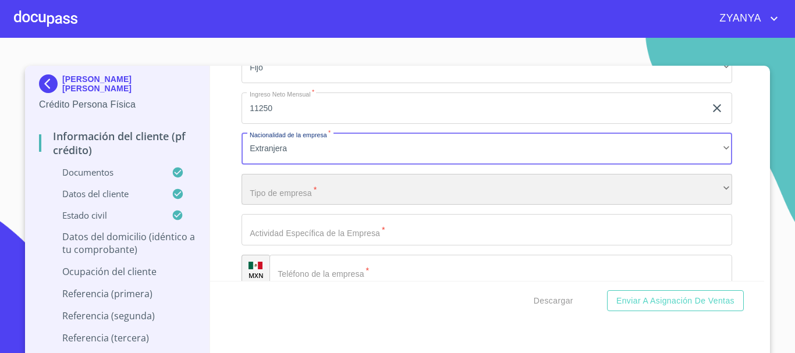
click at [318, 205] on div "​" at bounding box center [487, 189] width 491 height 31
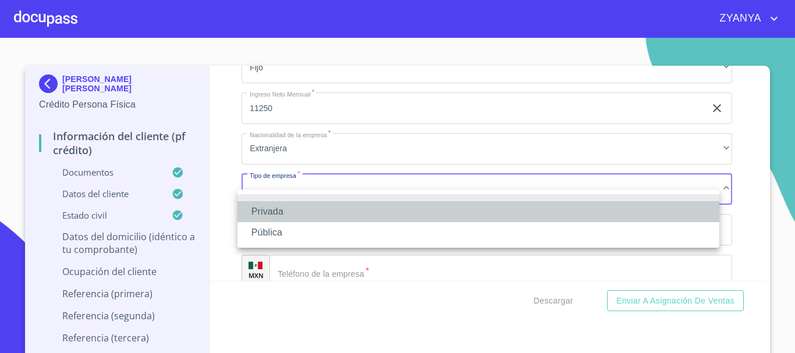
click at [318, 208] on li "Privada" at bounding box center [479, 211] width 482 height 21
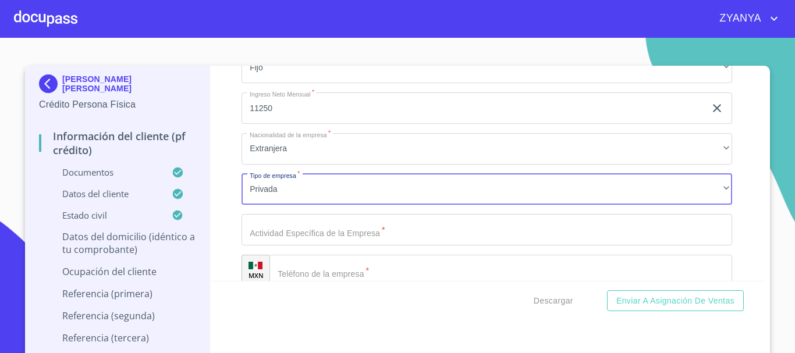
click at [339, 239] on input "Documento de identificación.   *" at bounding box center [487, 229] width 491 height 31
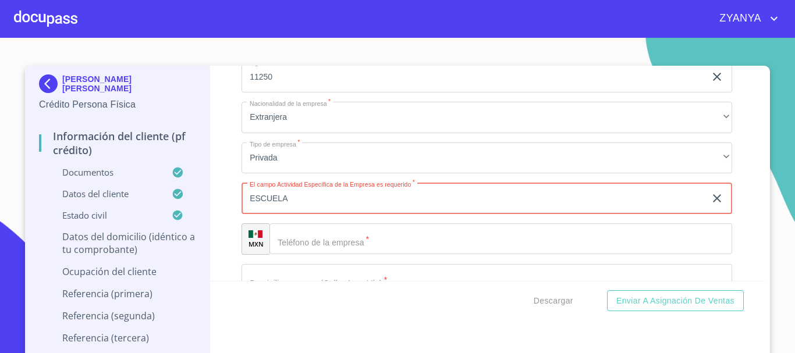
scroll to position [5123, 0]
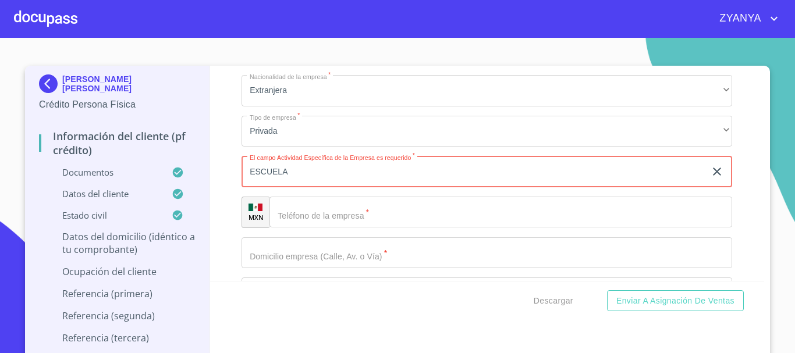
type input "ESCUELA"
click at [349, 228] on input "Documento de identificación.   *" at bounding box center [501, 212] width 463 height 31
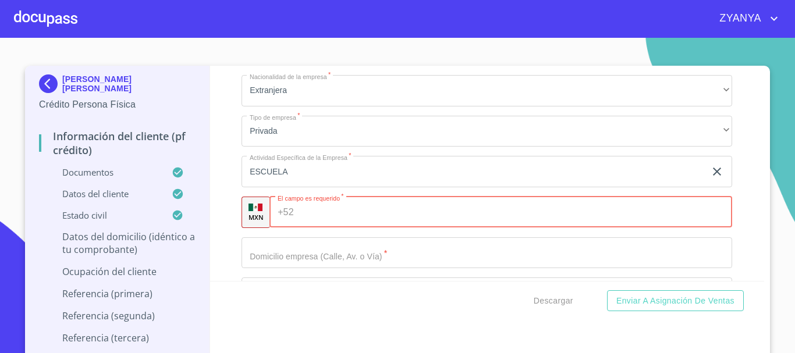
paste input "[PHONE_NUMBER]"
type input "[PHONE_NUMBER]"
click at [378, 267] on input "Documento de identificación.   *" at bounding box center [487, 253] width 491 height 31
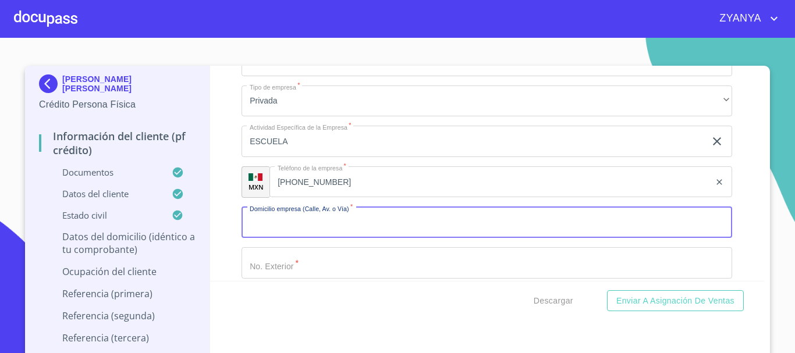
scroll to position [5239, 0]
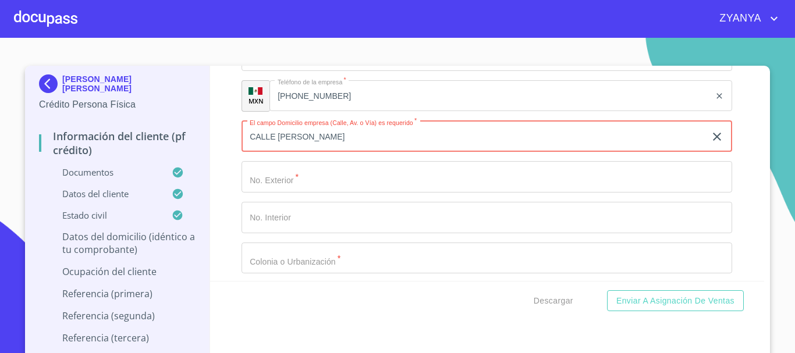
type input "CALLE [PERSON_NAME]"
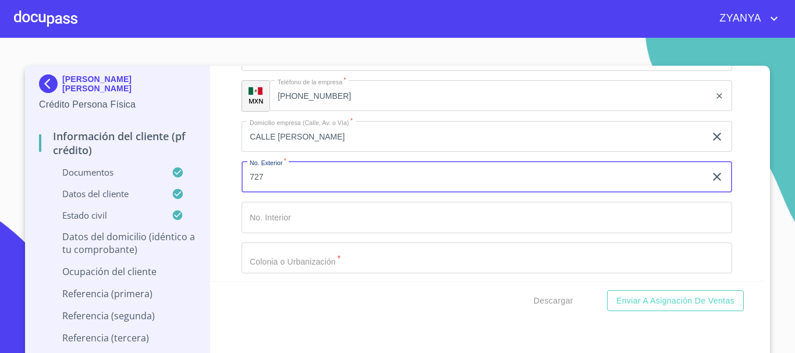
type input "727"
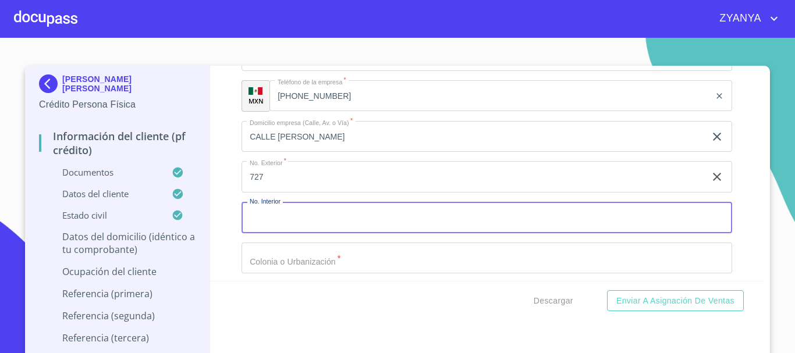
click at [316, 229] on input "Documento de identificación.   *" at bounding box center [487, 217] width 491 height 31
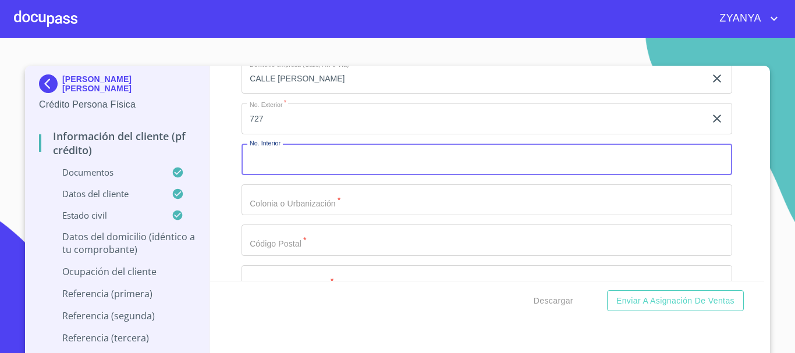
click at [316, 216] on input "Documento de identificación.   *" at bounding box center [487, 200] width 491 height 31
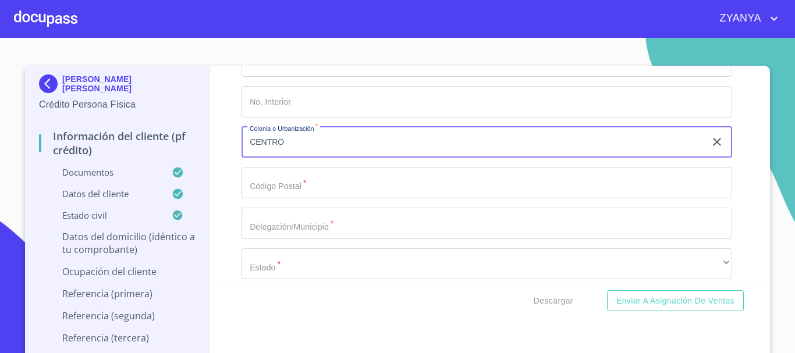
scroll to position [5356, 0]
type input "CENTRO"
click at [316, 191] on input "Documento de identificación.   *" at bounding box center [487, 181] width 491 height 31
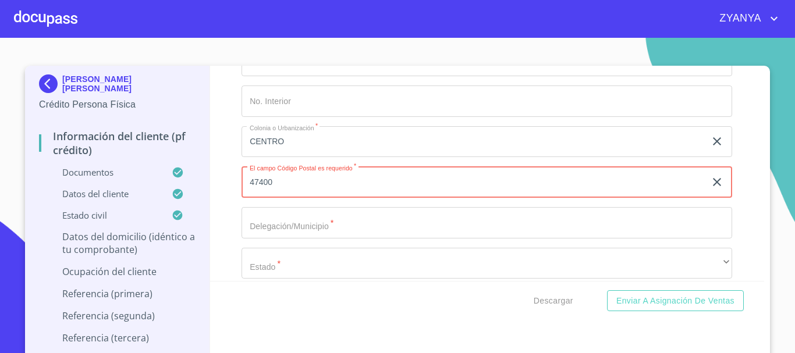
type input "47400"
click at [370, 239] on input "Documento de identificación.   *" at bounding box center [487, 222] width 491 height 31
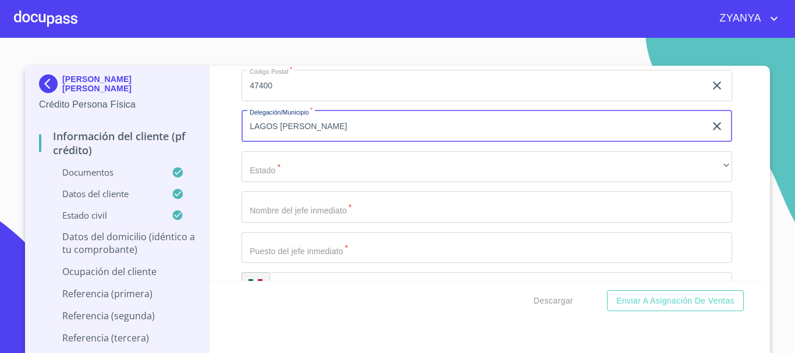
scroll to position [5472, 0]
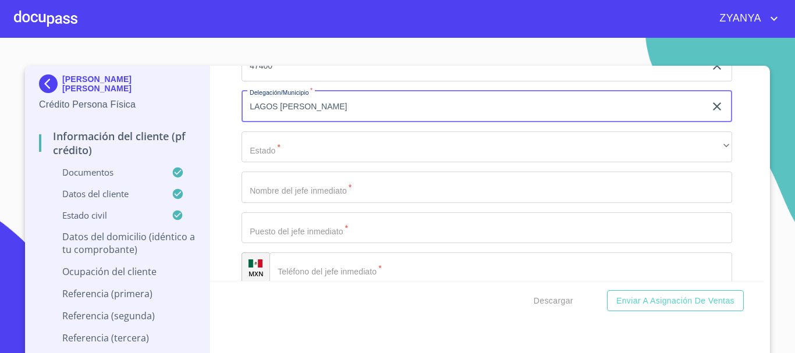
type input "LAGOS [PERSON_NAME]"
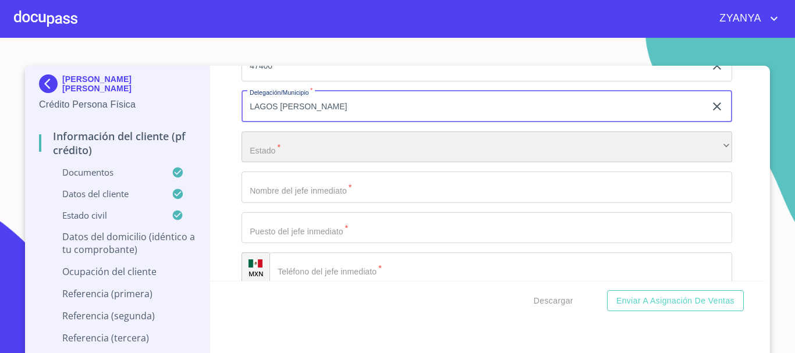
click at [374, 160] on div "​" at bounding box center [487, 147] width 491 height 31
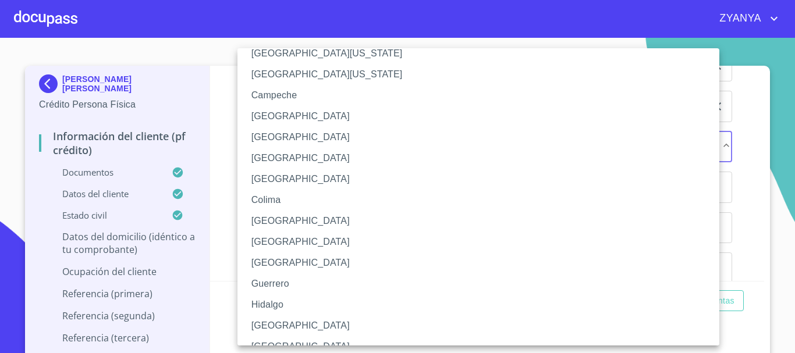
scroll to position [58, 0]
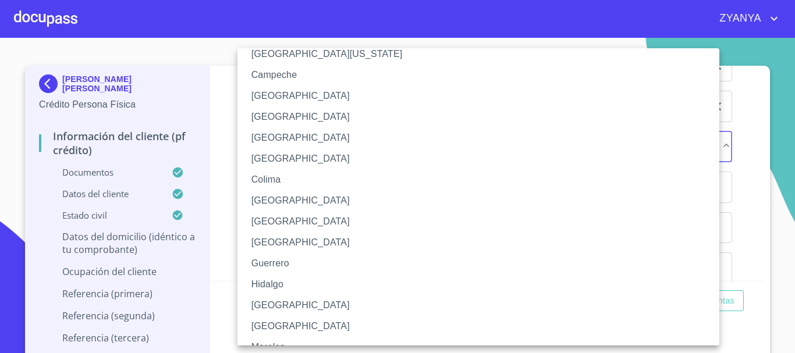
click at [351, 301] on li "[GEOGRAPHIC_DATA]" at bounding box center [483, 305] width 491 height 21
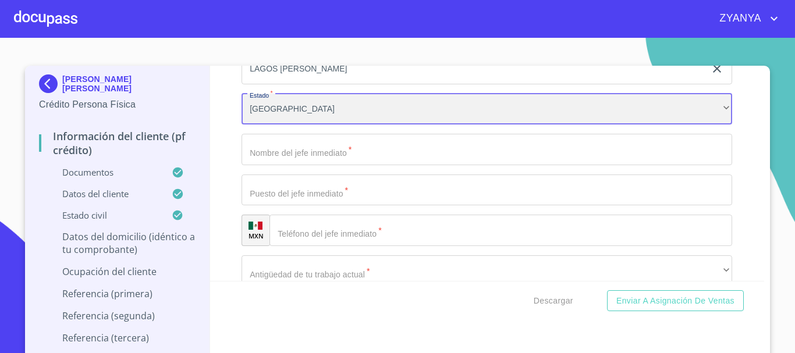
scroll to position [5530, 0]
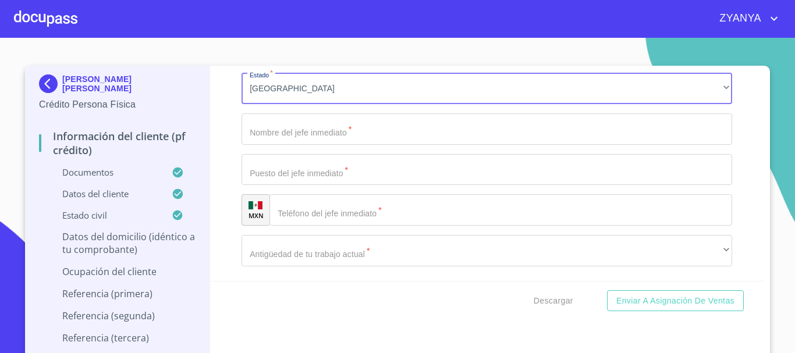
click at [382, 145] on input "Documento de identificación.   *" at bounding box center [487, 129] width 491 height 31
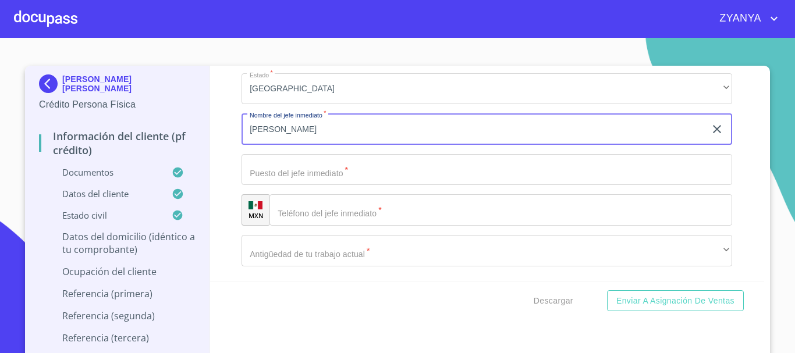
type input "[PERSON_NAME]"
click at [381, 186] on input "Documento de identificación.   *" at bounding box center [487, 169] width 491 height 31
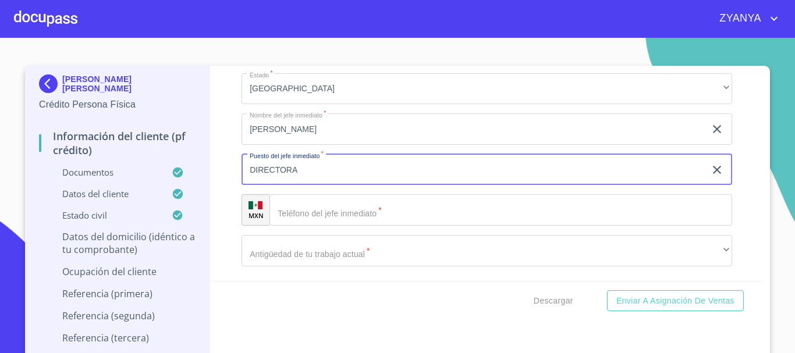
type input "DIRECTORA"
click at [392, 224] on input "Documento de identificación.   *" at bounding box center [501, 209] width 463 height 31
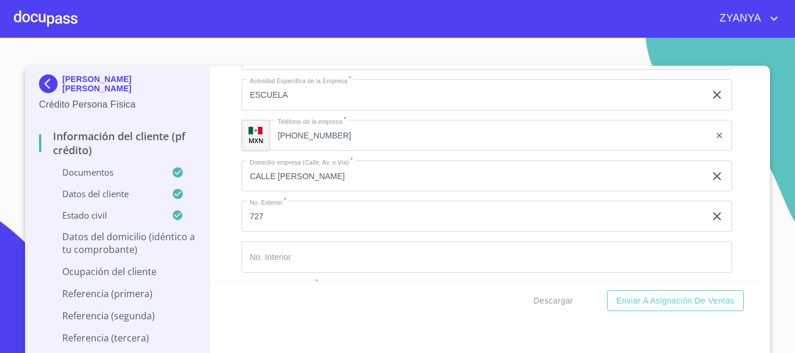
scroll to position [5181, 0]
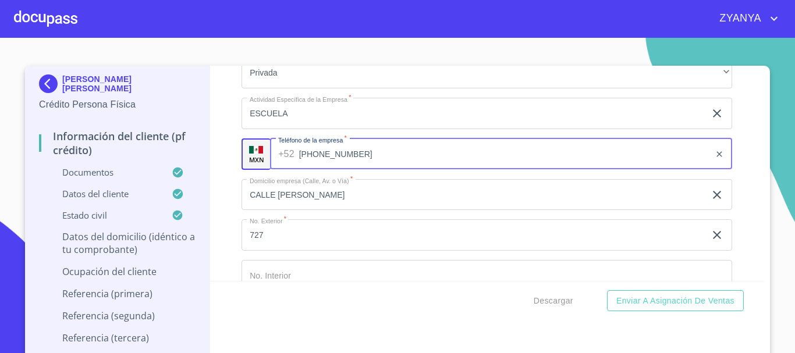
drag, startPoint x: 271, startPoint y: 169, endPoint x: 349, endPoint y: 172, distance: 78.1
click at [349, 170] on input "[PHONE_NUMBER]" at bounding box center [505, 154] width 412 height 31
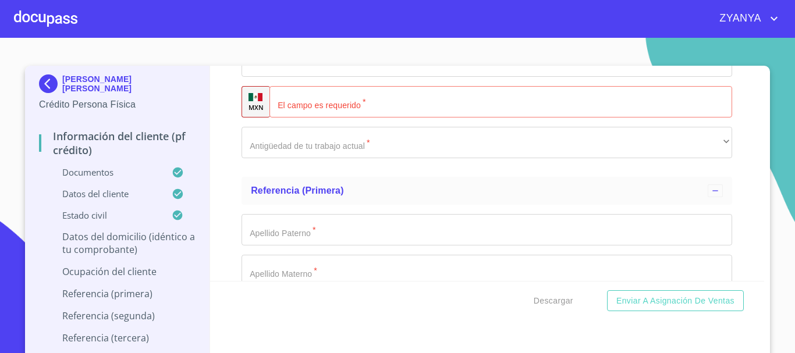
scroll to position [5647, 0]
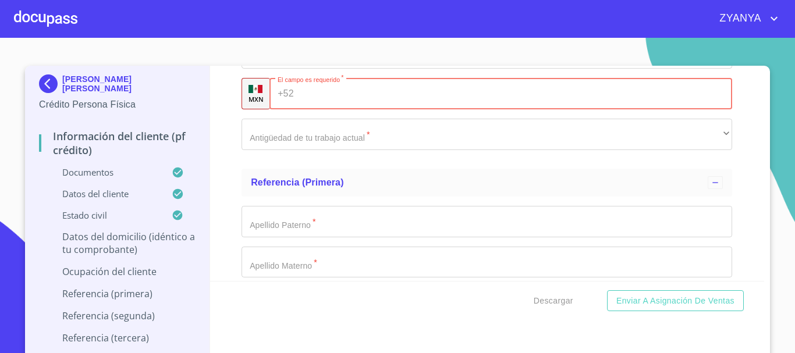
click at [340, 109] on input "Documento de identificación.   *" at bounding box center [516, 93] width 434 height 31
paste input "[PHONE_NUMBER]"
type input "[PHONE_NUMBER]"
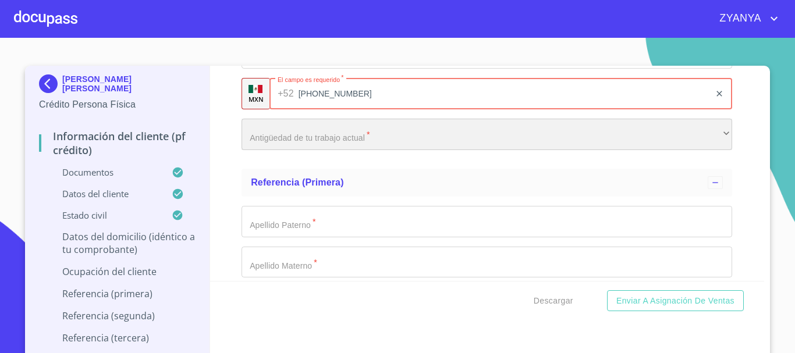
click at [356, 150] on div "​" at bounding box center [487, 134] width 491 height 31
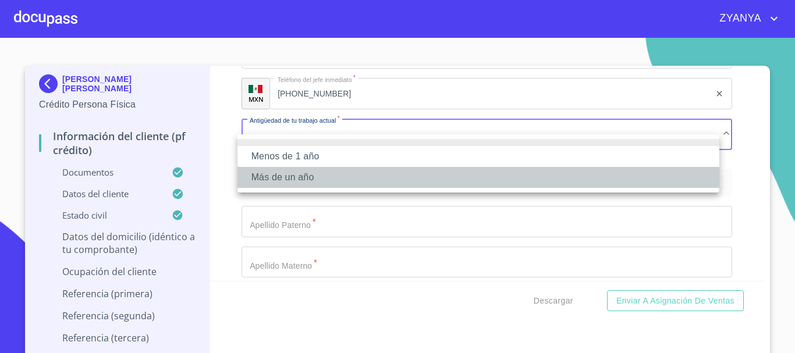
click at [350, 179] on li "Más de un año" at bounding box center [479, 177] width 482 height 21
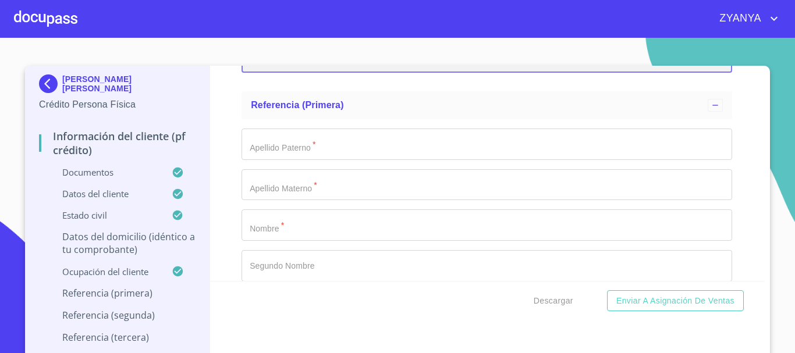
scroll to position [5763, 0]
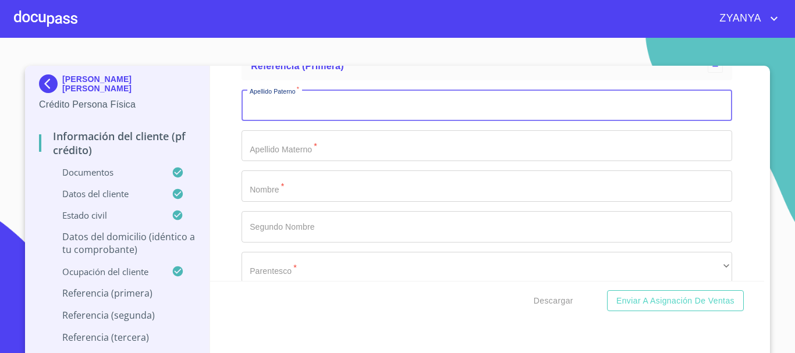
click at [336, 121] on input "Documento de identificación.   *" at bounding box center [487, 105] width 491 height 31
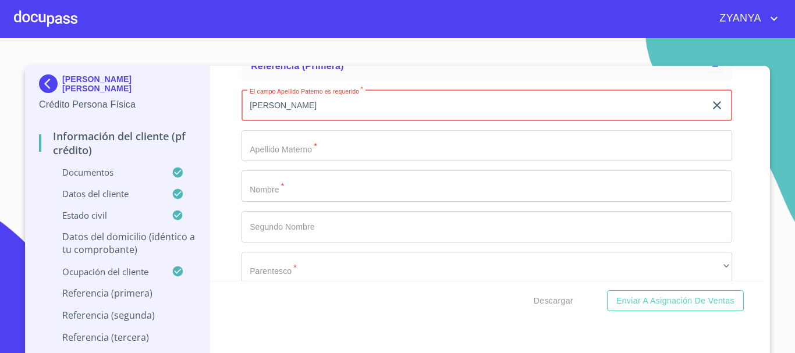
type input "[PERSON_NAME]"
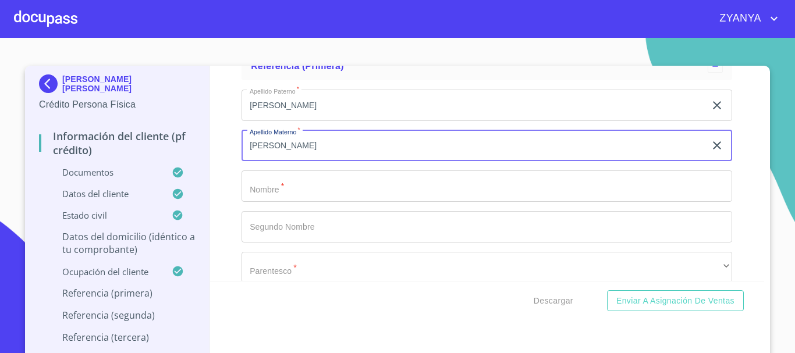
type input "[PERSON_NAME]"
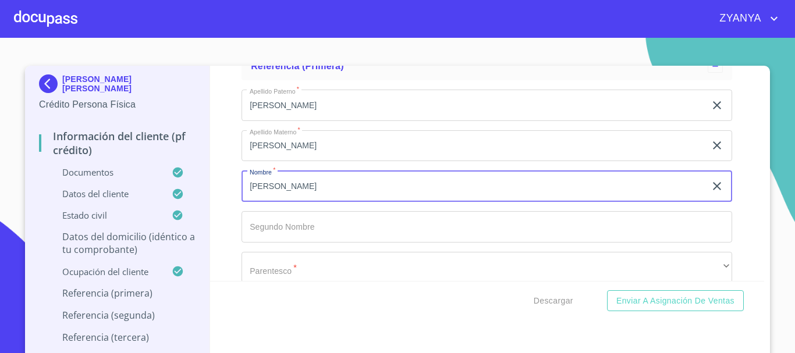
type input "[PERSON_NAME]"
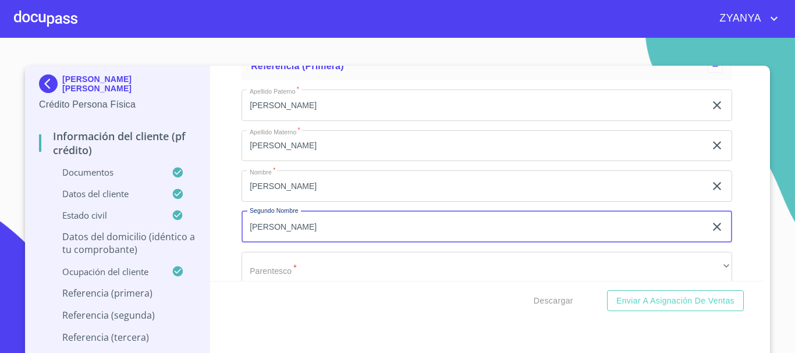
type input "[PERSON_NAME]"
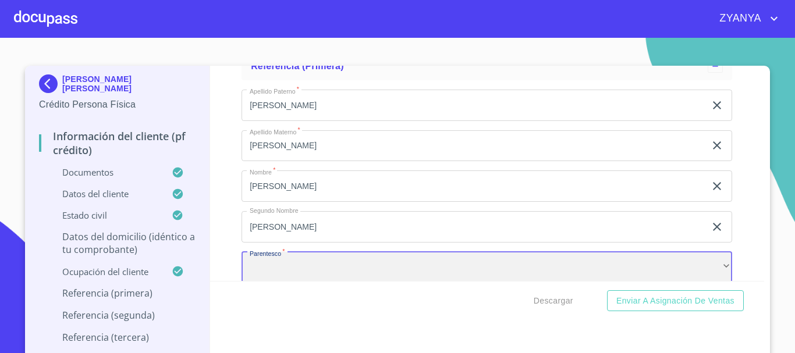
scroll to position [5779, 0]
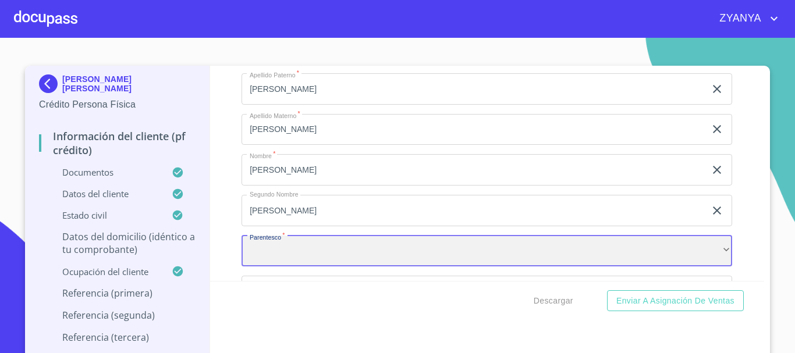
click at [377, 261] on div "​" at bounding box center [487, 251] width 491 height 31
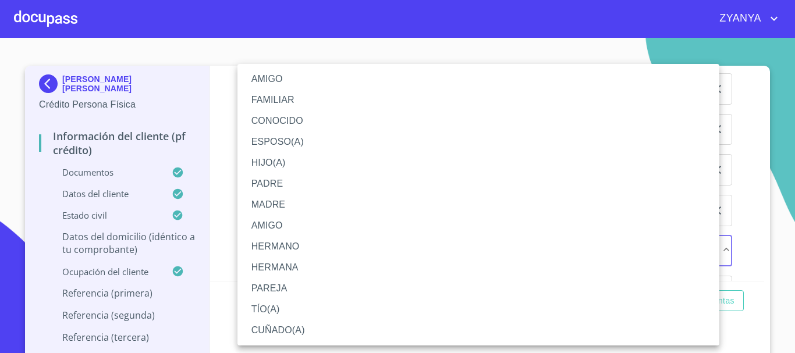
click at [328, 122] on li "CONOCIDO" at bounding box center [479, 121] width 482 height 21
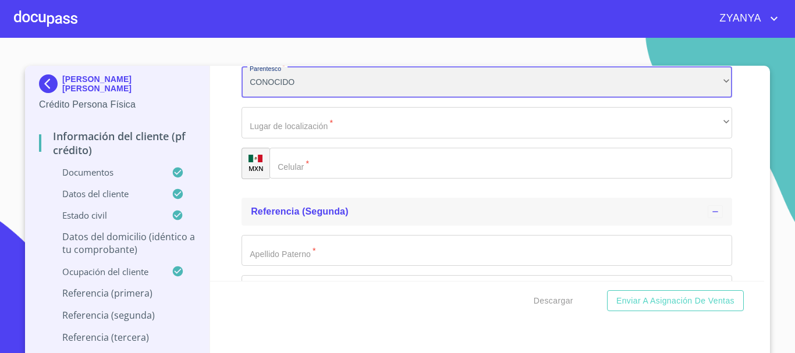
scroll to position [5954, 0]
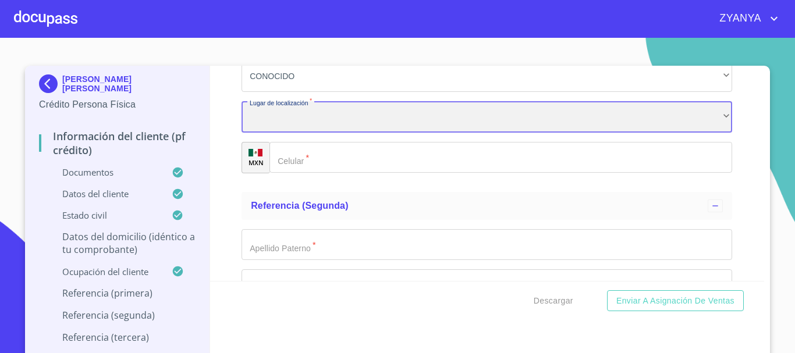
click at [341, 130] on div "​" at bounding box center [487, 116] width 491 height 31
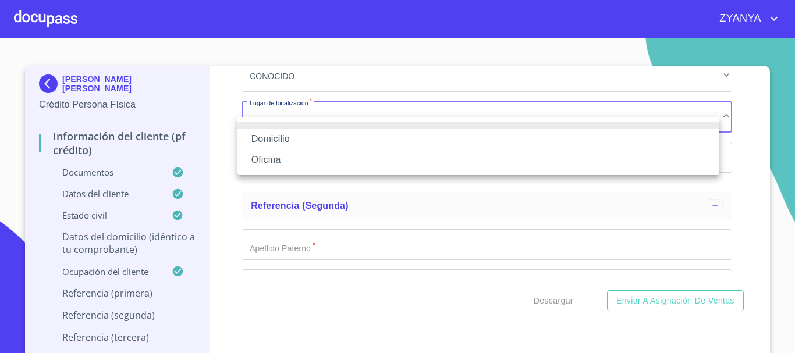
click at [336, 138] on li "Domicilio" at bounding box center [479, 139] width 482 height 21
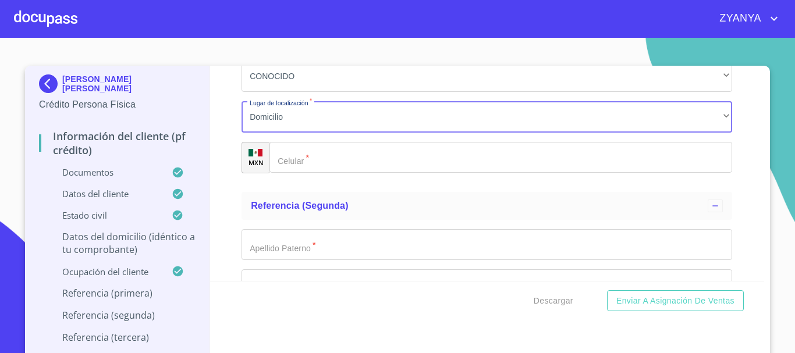
click at [338, 164] on input "Documento de identificación.   *" at bounding box center [501, 157] width 463 height 31
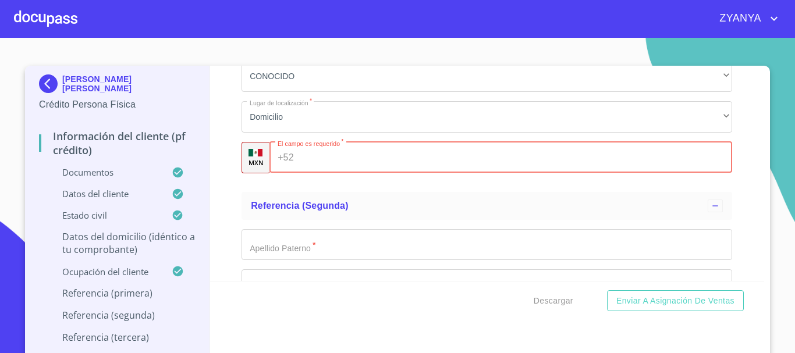
paste input "[PHONE_NUMBER]"
type input "[PHONE_NUMBER]"
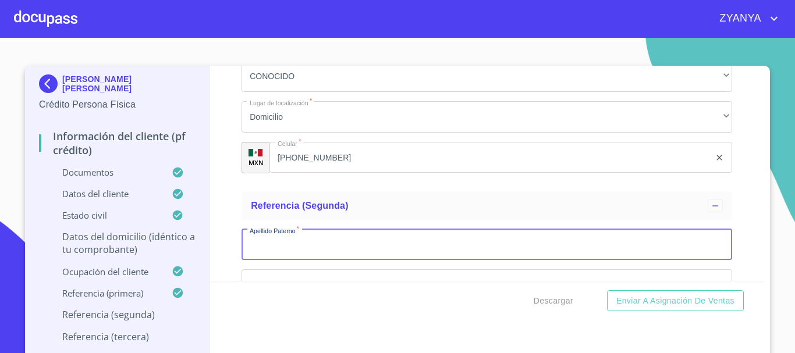
click at [418, 257] on input "Documento de identificación.   *" at bounding box center [487, 244] width 491 height 31
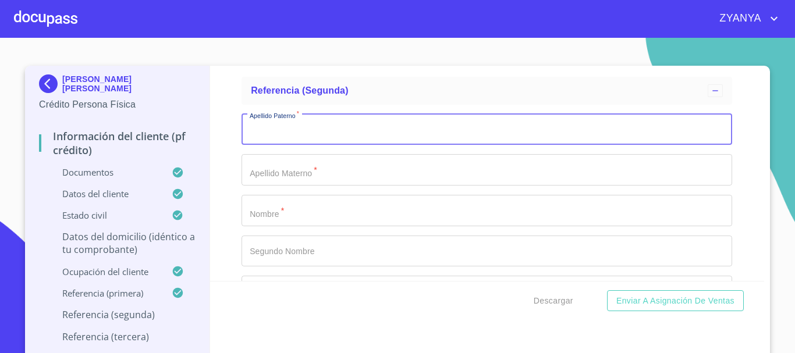
scroll to position [6070, 0]
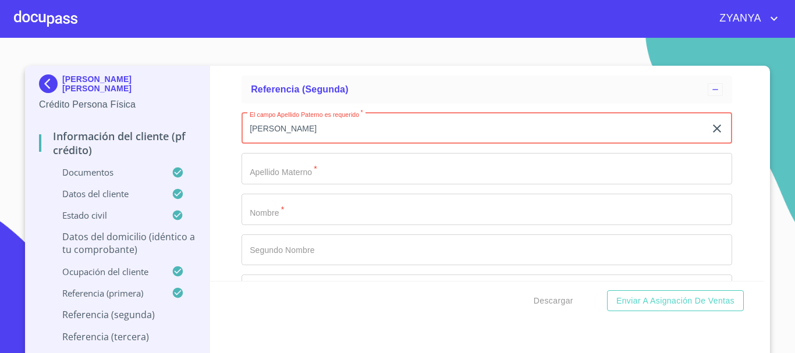
type input "[PERSON_NAME]"
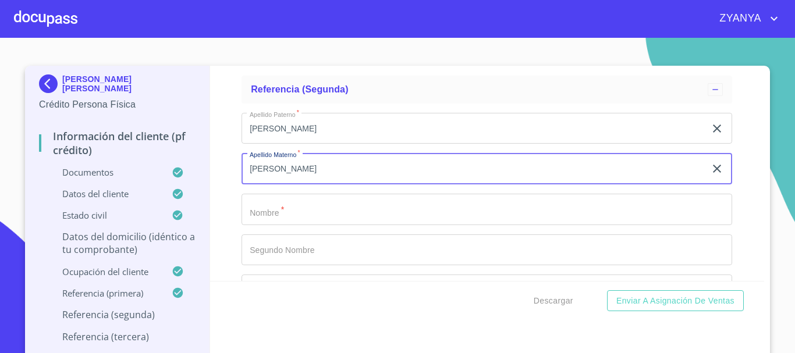
type input "[PERSON_NAME]"
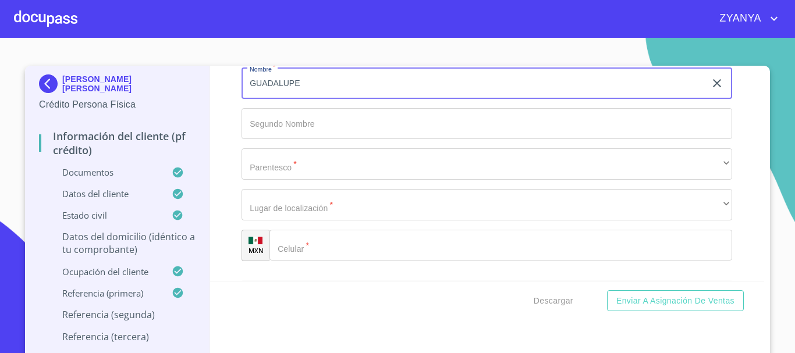
scroll to position [6245, 0]
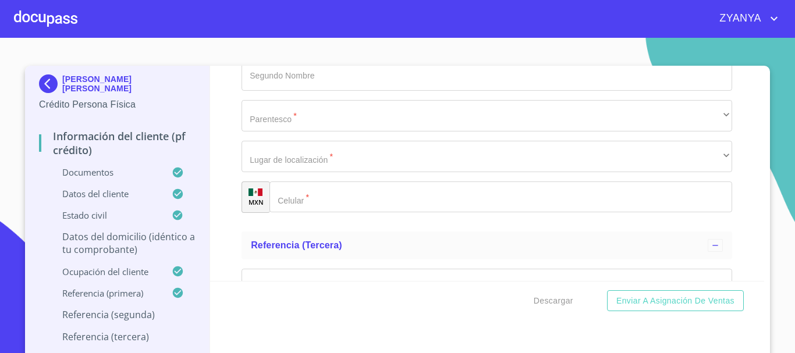
type input "GUADALUPE"
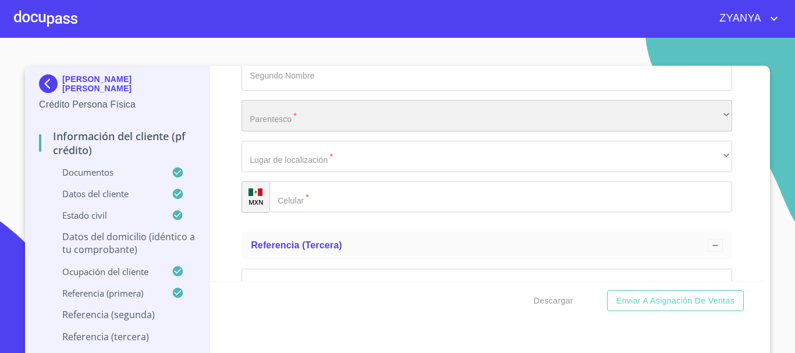
click at [315, 127] on div "​" at bounding box center [487, 115] width 491 height 31
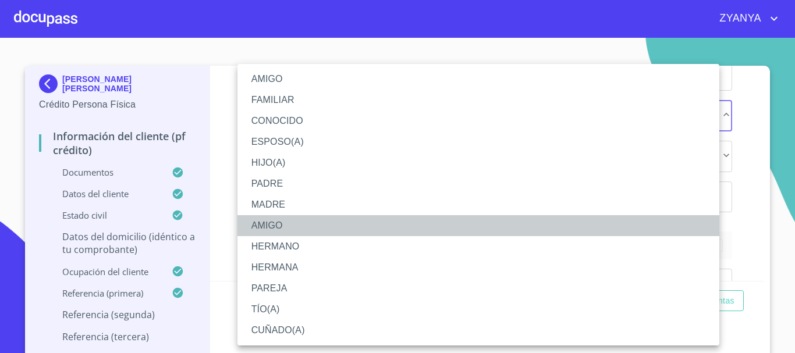
click at [291, 224] on li "AMIGO" at bounding box center [479, 225] width 482 height 21
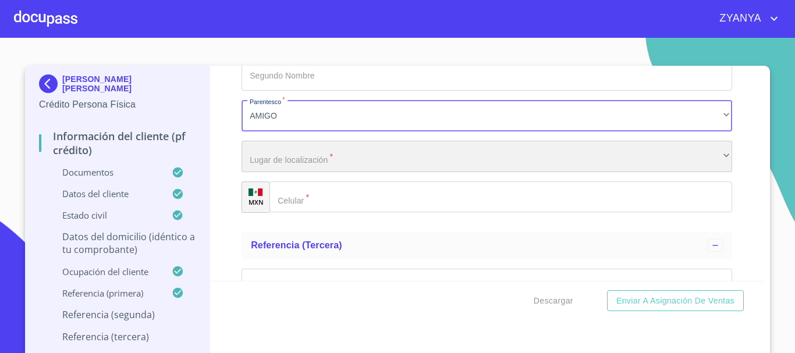
click at [296, 172] on div "​" at bounding box center [487, 156] width 491 height 31
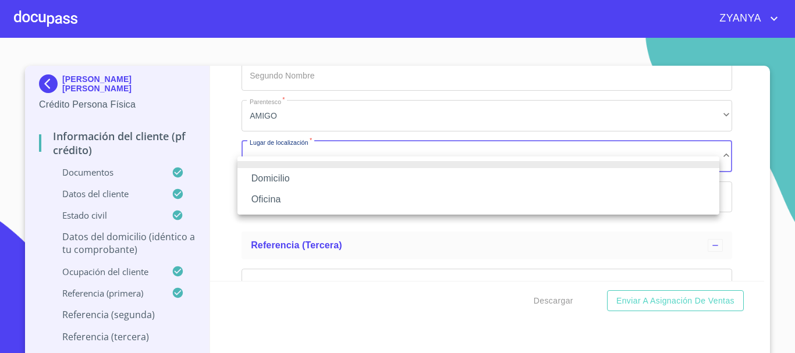
click at [296, 175] on li "Domicilio" at bounding box center [479, 178] width 482 height 21
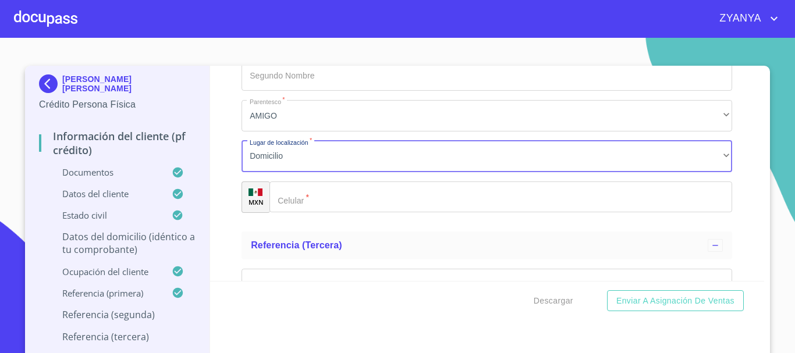
click at [310, 205] on input "Documento de identificación.   *" at bounding box center [501, 197] width 463 height 31
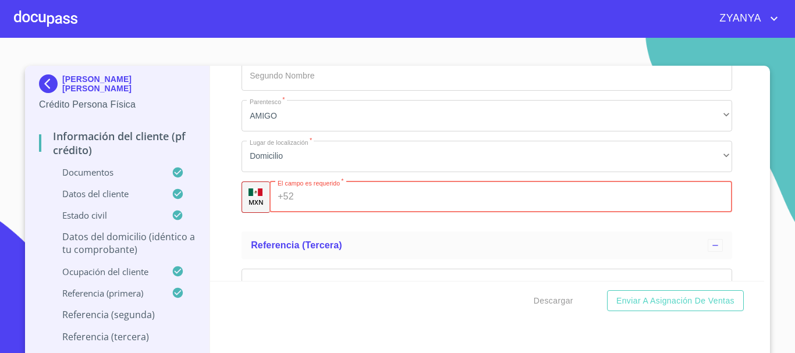
paste input "[PHONE_NUMBER]"
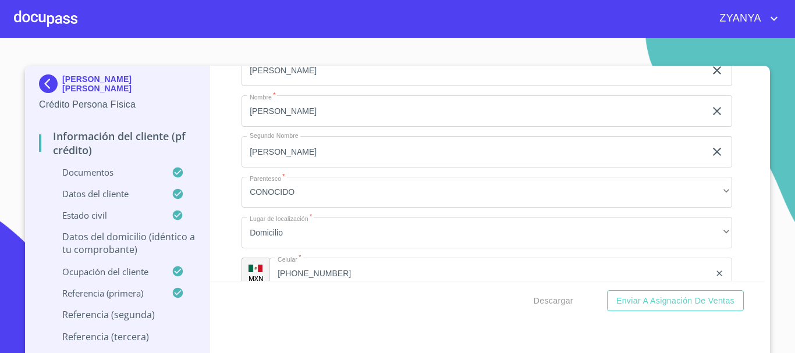
scroll to position [5838, 0]
type input "[PHONE_NUMBER]"
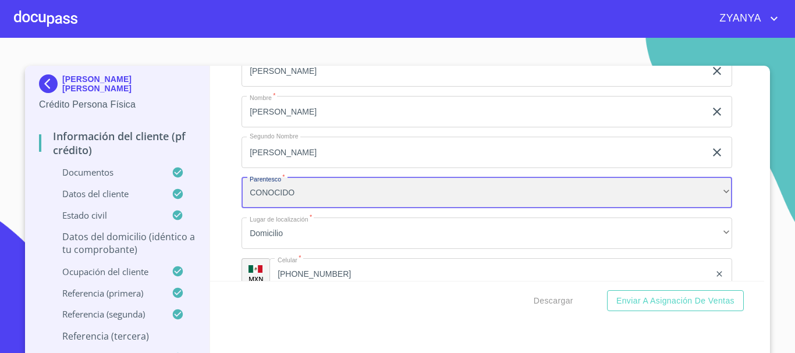
click at [311, 204] on div "CONOCIDO" at bounding box center [487, 193] width 491 height 31
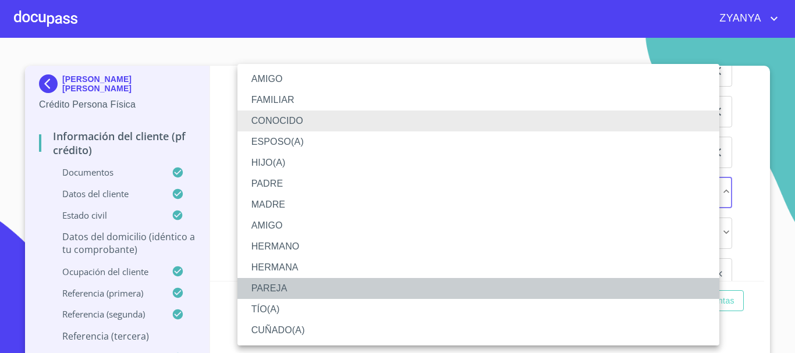
click at [293, 282] on li "PAREJA" at bounding box center [479, 288] width 482 height 21
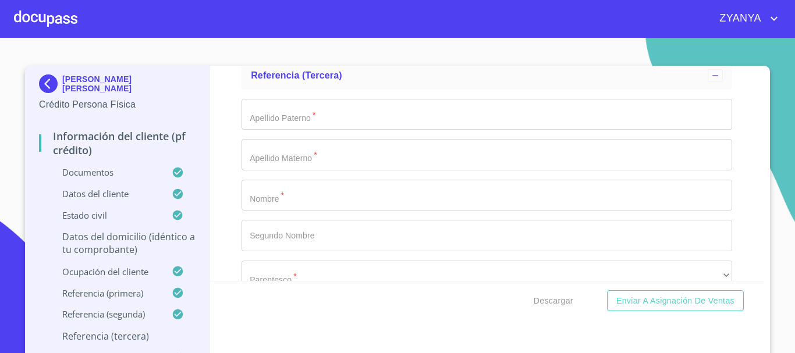
scroll to position [6420, 0]
click at [294, 125] on input "Documento de identificación.   *" at bounding box center [487, 109] width 491 height 31
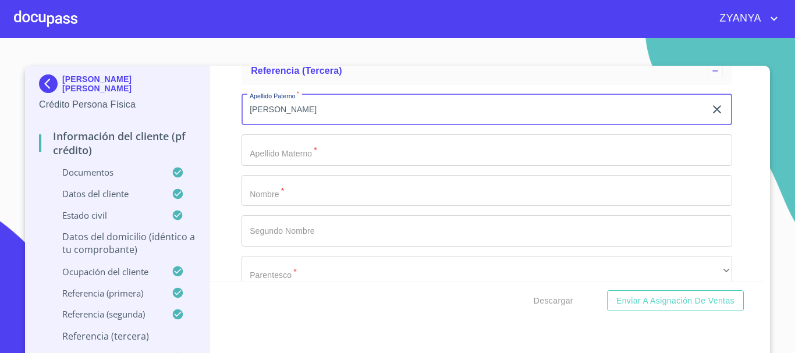
type input "[PERSON_NAME]"
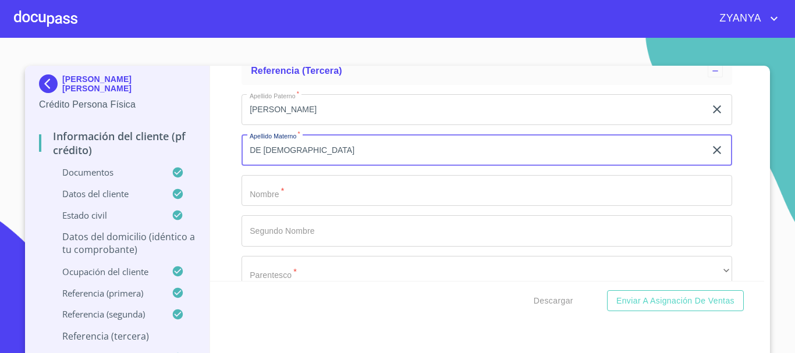
type input "DE [DEMOGRAPHIC_DATA]"
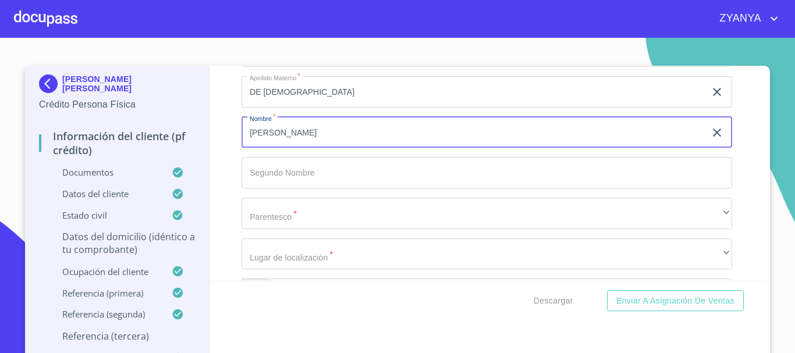
scroll to position [6536, 0]
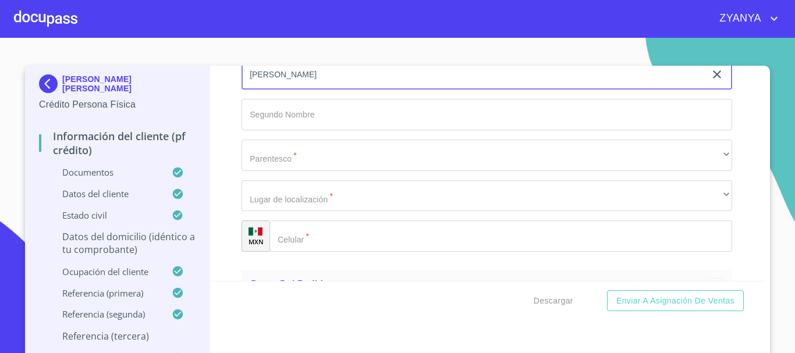
type input "[PERSON_NAME]"
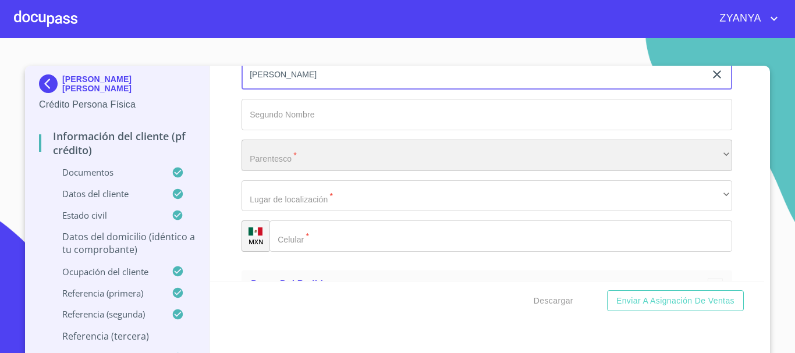
click at [307, 170] on div "​" at bounding box center [487, 155] width 491 height 31
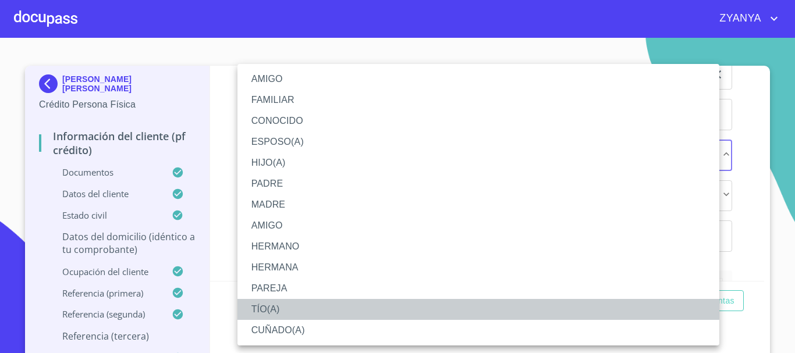
click at [265, 303] on li "TÍO(A)" at bounding box center [479, 309] width 482 height 21
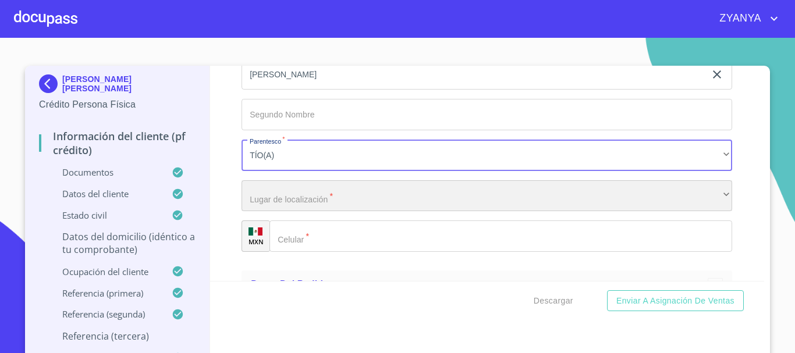
click at [284, 212] on div "​" at bounding box center [487, 195] width 491 height 31
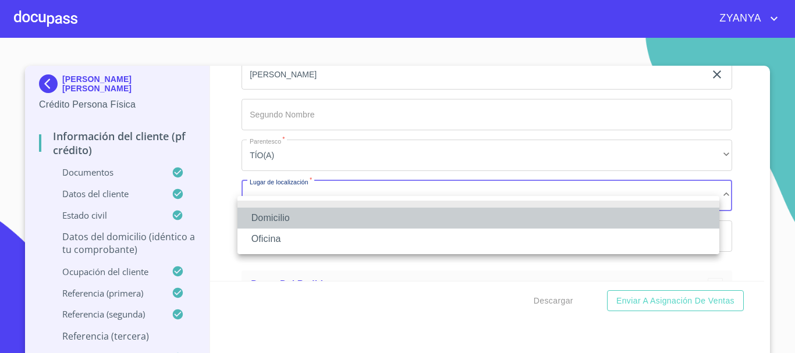
click at [286, 215] on li "Domicilio" at bounding box center [479, 218] width 482 height 21
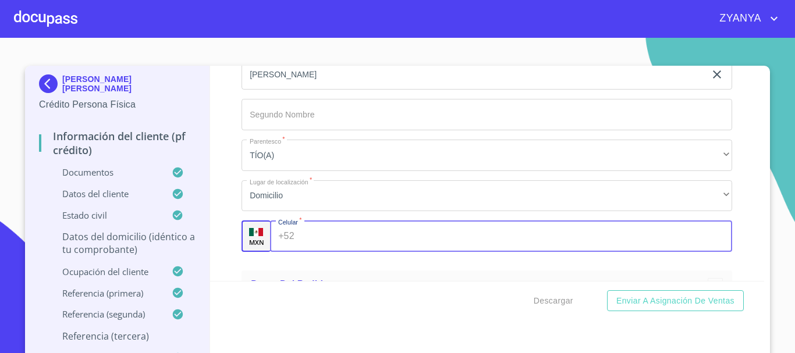
click at [302, 252] on input "Documento de identificación.   *" at bounding box center [516, 236] width 434 height 31
paste input "[PHONE_NUMBER]"
type input "[PHONE_NUMBER]"
click at [749, 219] on div "Información del cliente (PF crédito) Documentos Documento de identificación.   …" at bounding box center [487, 173] width 555 height 215
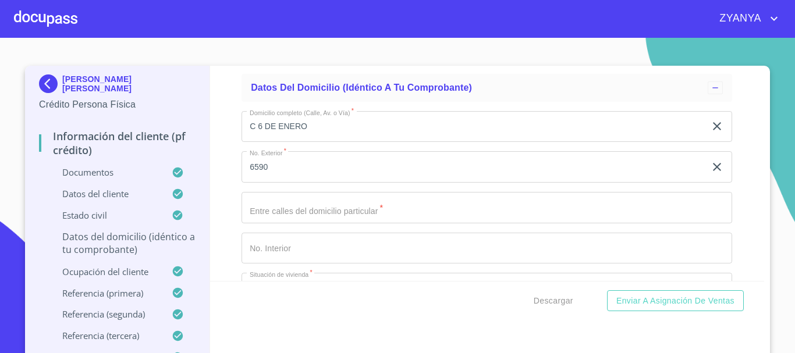
scroll to position [4339, 0]
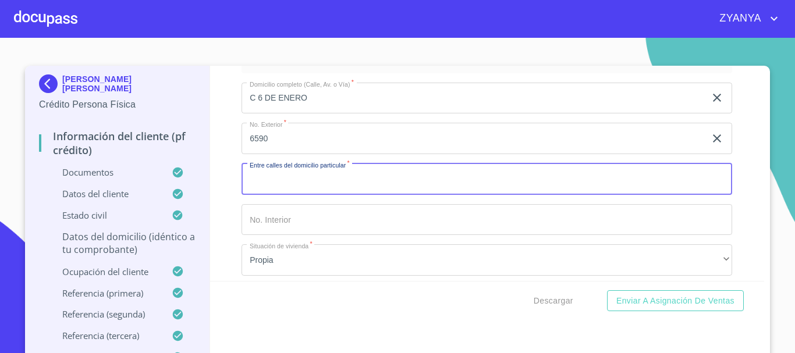
click at [296, 195] on input "Documento de identificación.   *" at bounding box center [487, 179] width 491 height 31
type input "[PERSON_NAME] Y [PERSON_NAME] [PERSON_NAME]"
click at [729, 236] on div "Información del cliente (PF crédito) Documentos Documento de identificación.   …" at bounding box center [487, 173] width 555 height 215
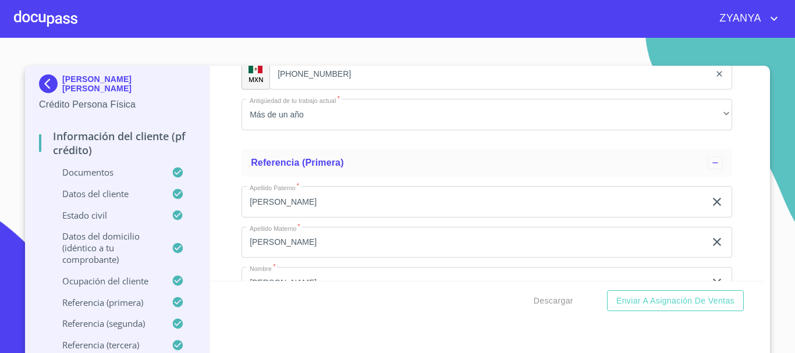
scroll to position [5678, 0]
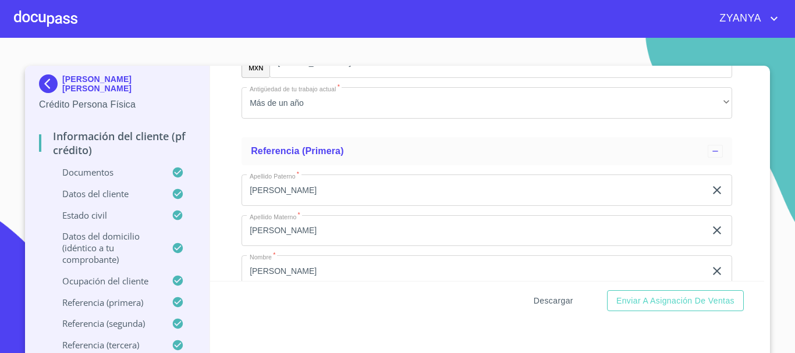
click at [556, 299] on span "Descargar" at bounding box center [554, 301] width 40 height 15
click at [693, 298] on span "Enviar a Asignación de Ventas" at bounding box center [675, 301] width 118 height 15
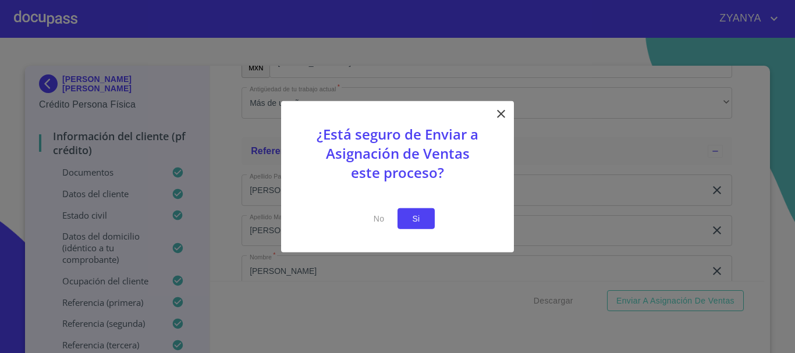
click at [416, 218] on span "Si" at bounding box center [416, 218] width 19 height 15
